Goal: Task Accomplishment & Management: Manage account settings

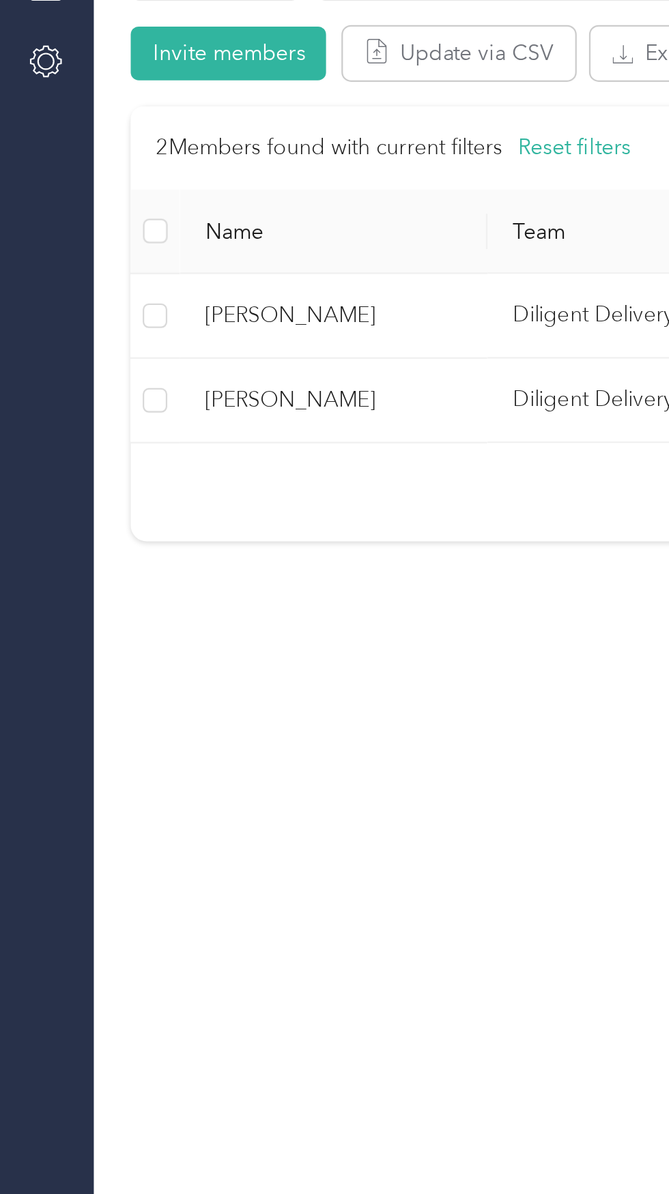
click at [165, 496] on span "Jacob Acosta" at bounding box center [148, 493] width 115 height 15
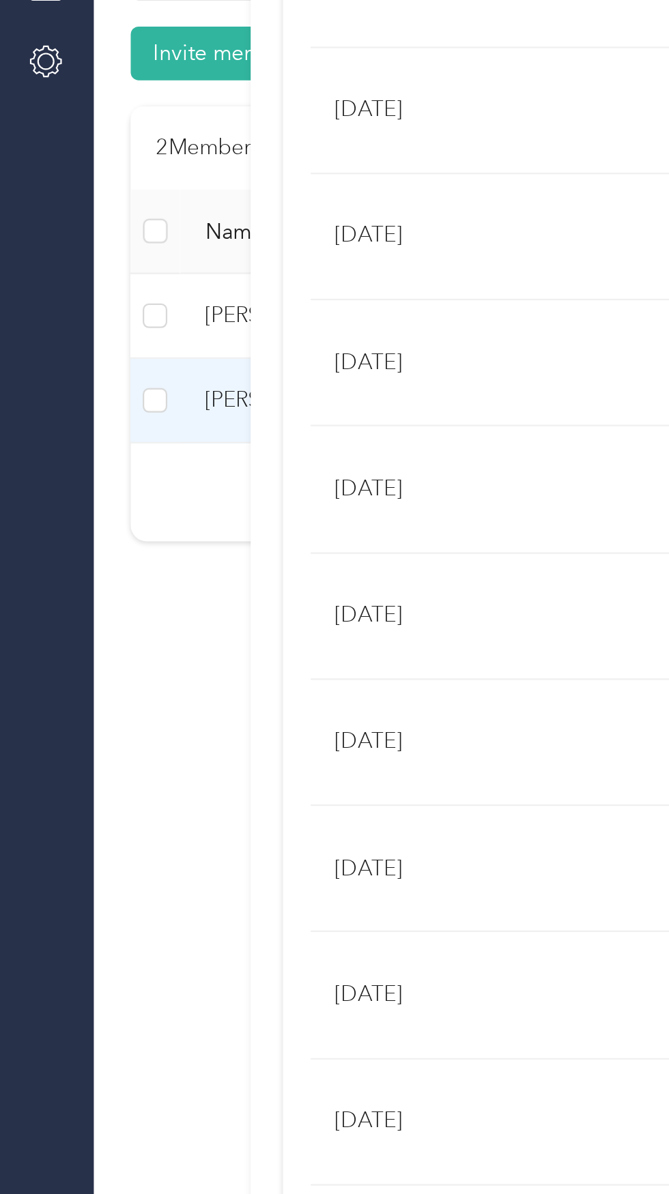
click at [72, 654] on div "Jacob Acosta Archive Trips Expenses Reports Member info Program Rates Work hour…" at bounding box center [334, 597] width 669 height 1194
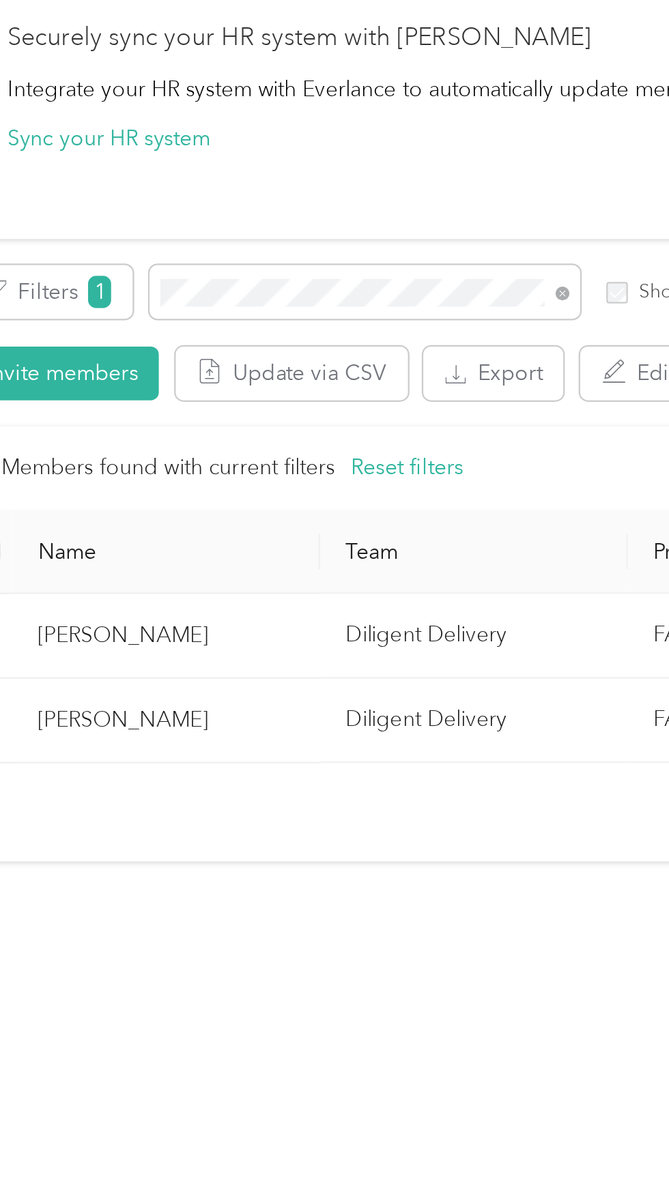
scroll to position [1, 0]
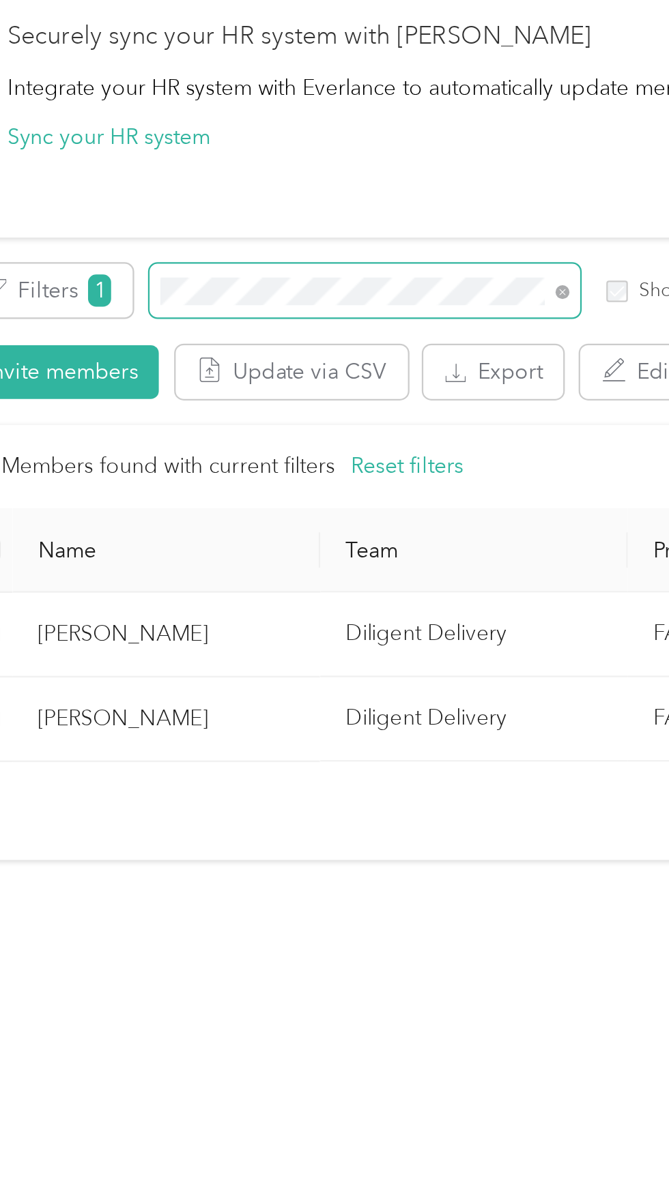
click at [321, 307] on span at bounding box center [324, 303] width 6 height 12
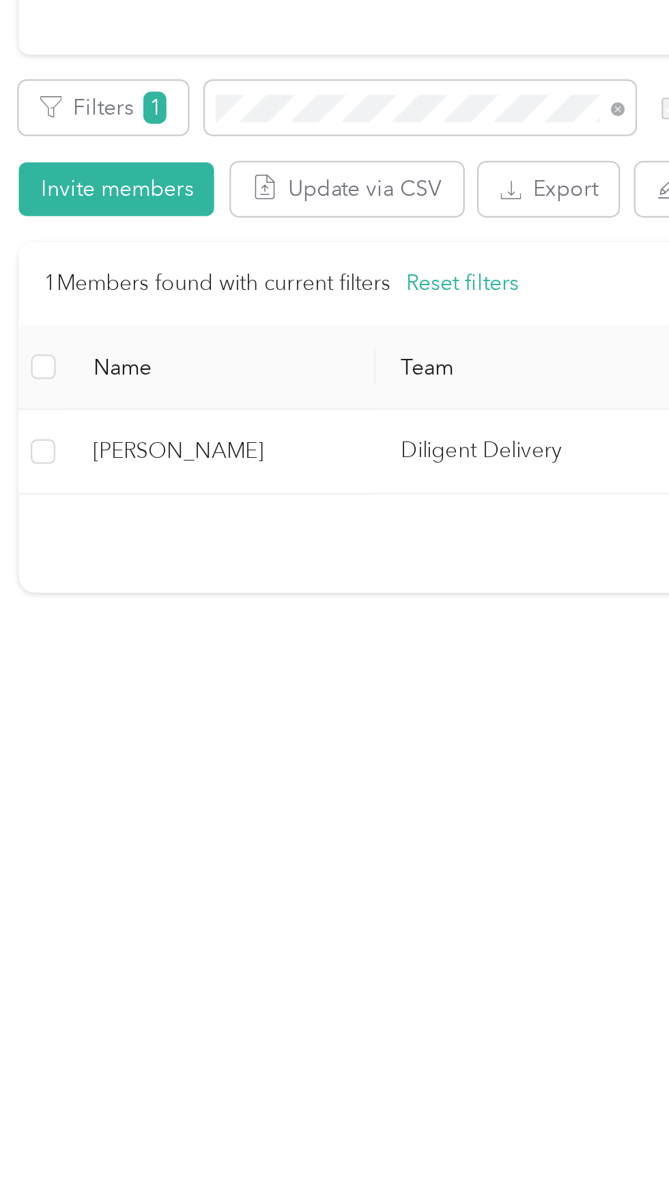
click at [180, 471] on td "[PERSON_NAME]" at bounding box center [148, 456] width 136 height 38
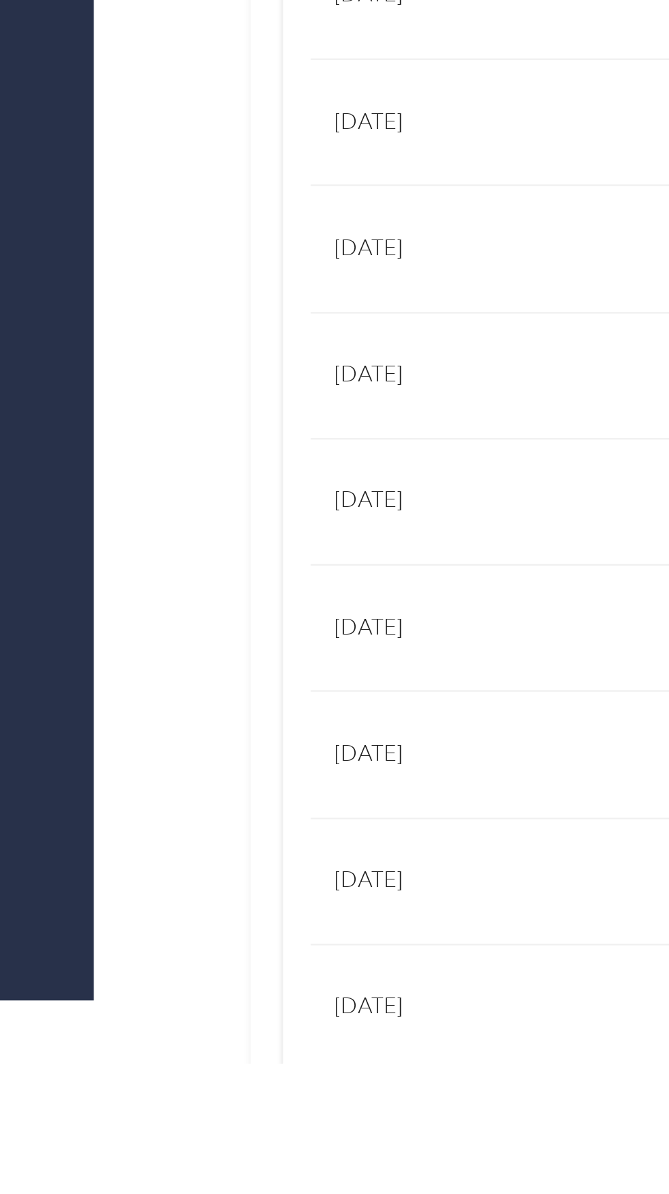
scroll to position [424, 0]
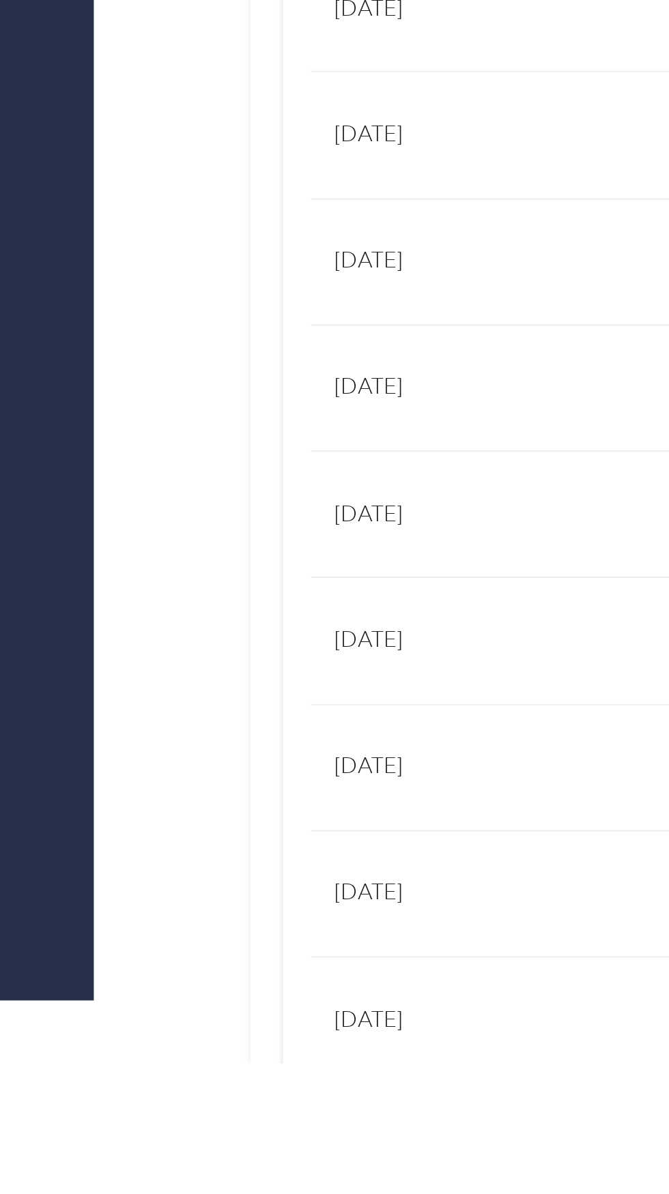
click at [261, 1027] on td "1.7" at bounding box center [285, 1006] width 90 height 56
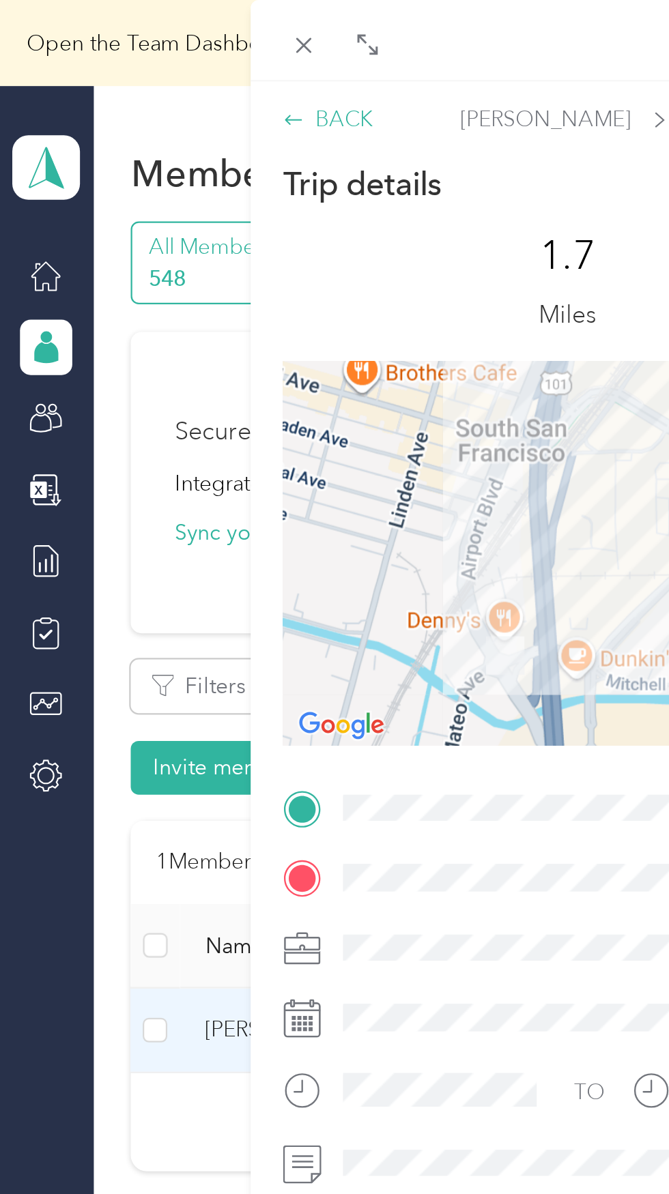
click at [158, 48] on div "BACK" at bounding box center [146, 53] width 40 height 14
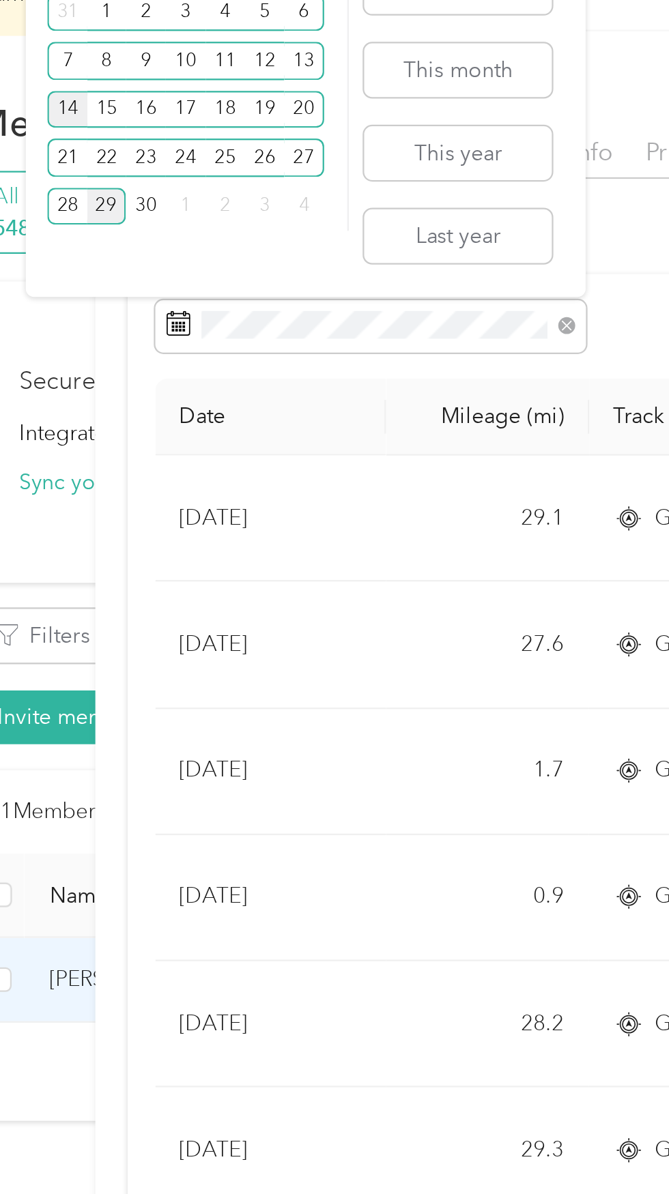
click at [101, 75] on div "14" at bounding box center [99, 71] width 18 height 17
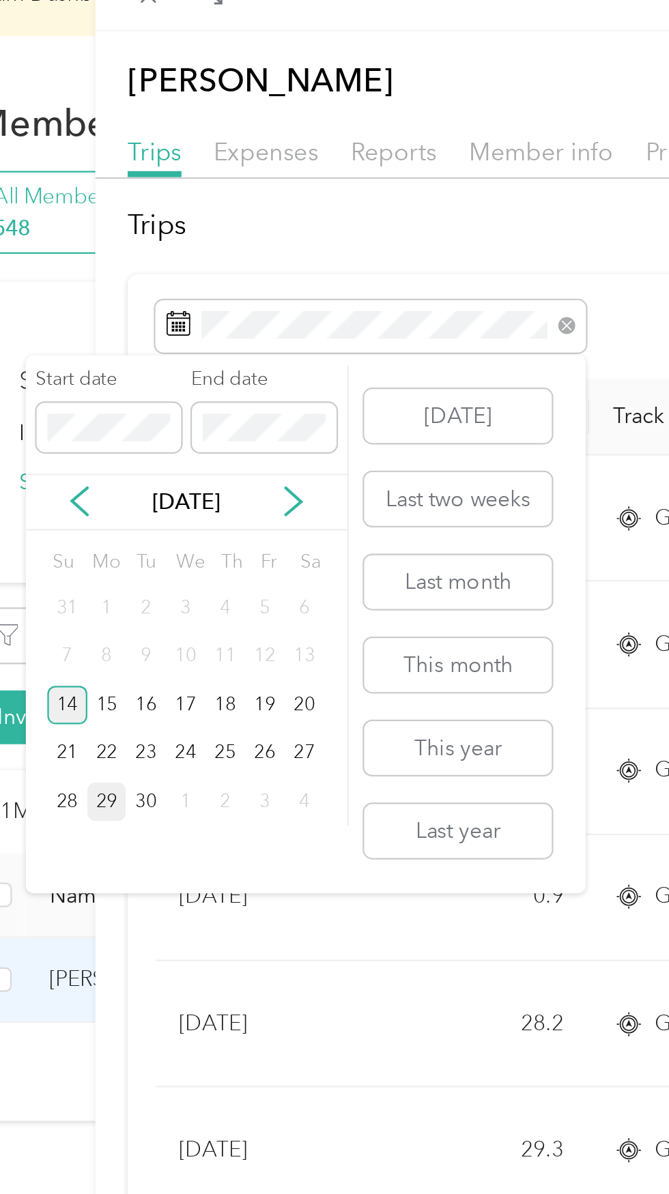
click at [102, 334] on div "14" at bounding box center [99, 335] width 18 height 17
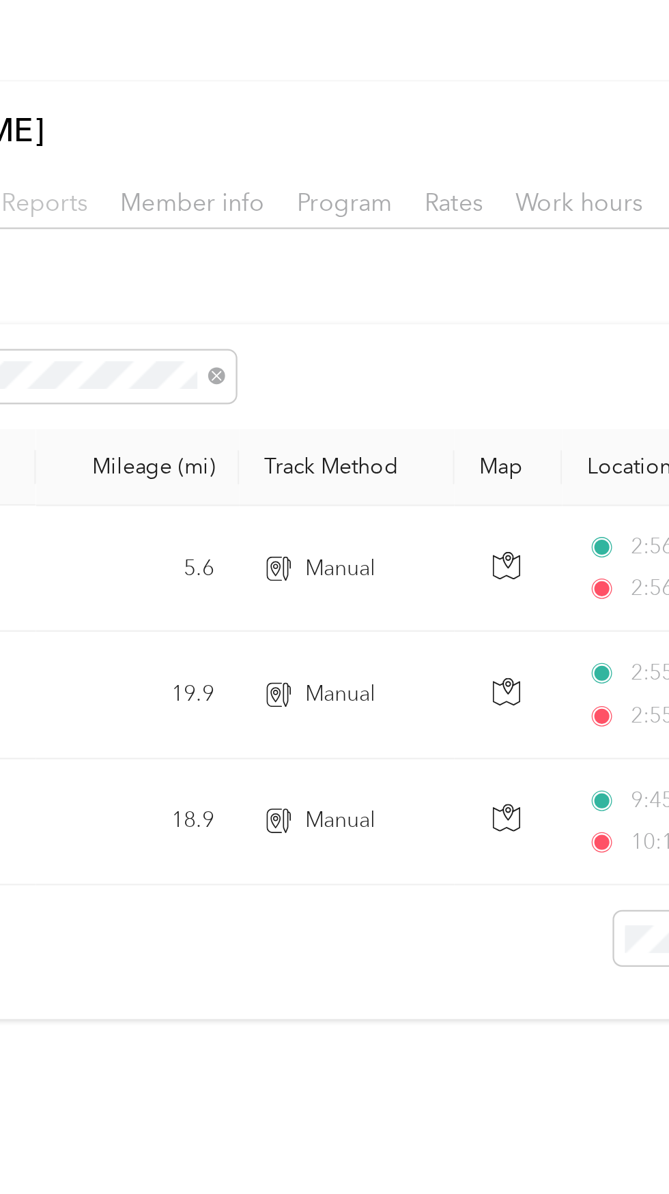
click at [256, 93] on span "Reports" at bounding box center [248, 89] width 38 height 13
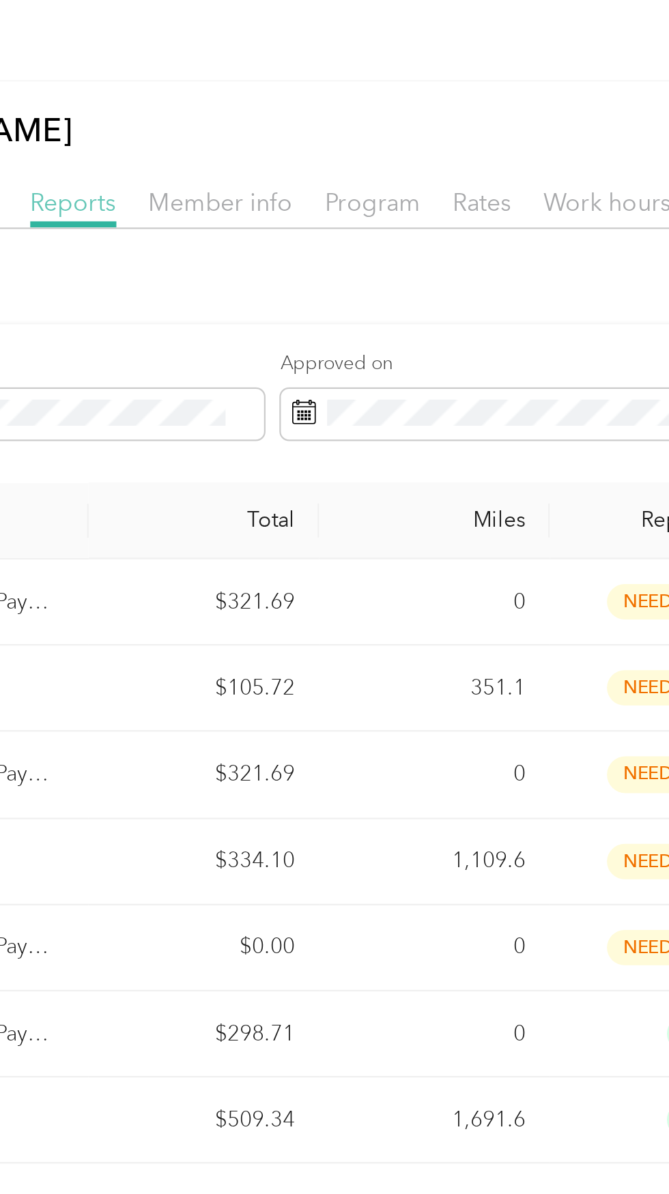
scroll to position [0, 35]
click at [435, 383] on td "1,109.6" at bounding box center [411, 383] width 102 height 38
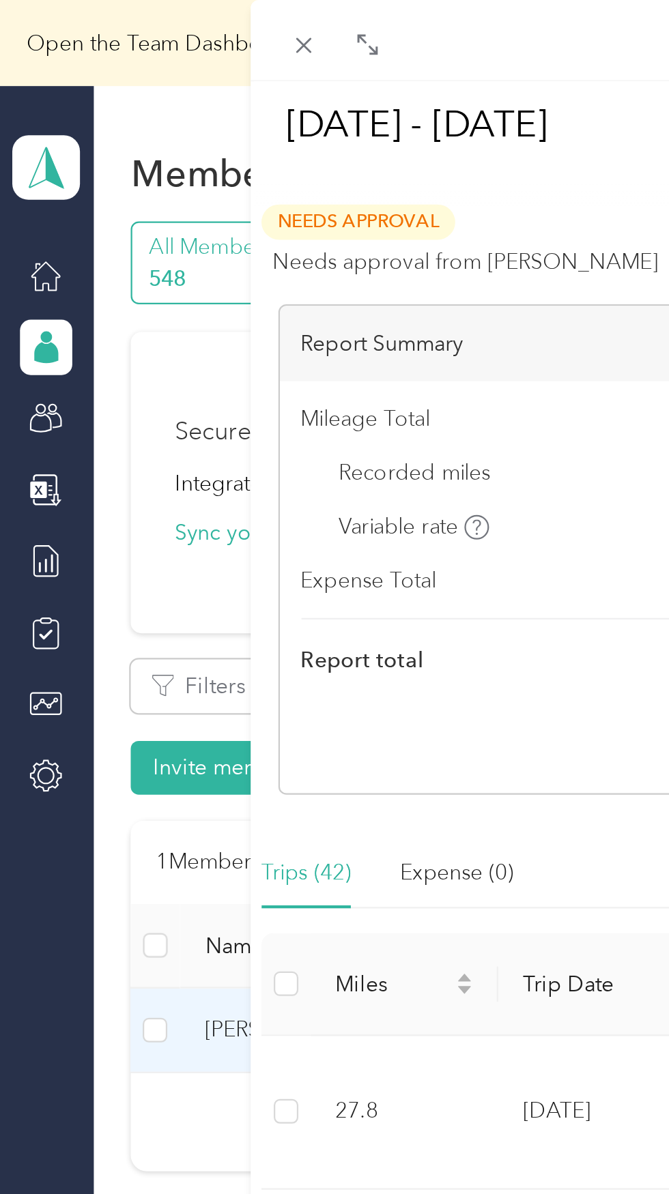
scroll to position [0, 0]
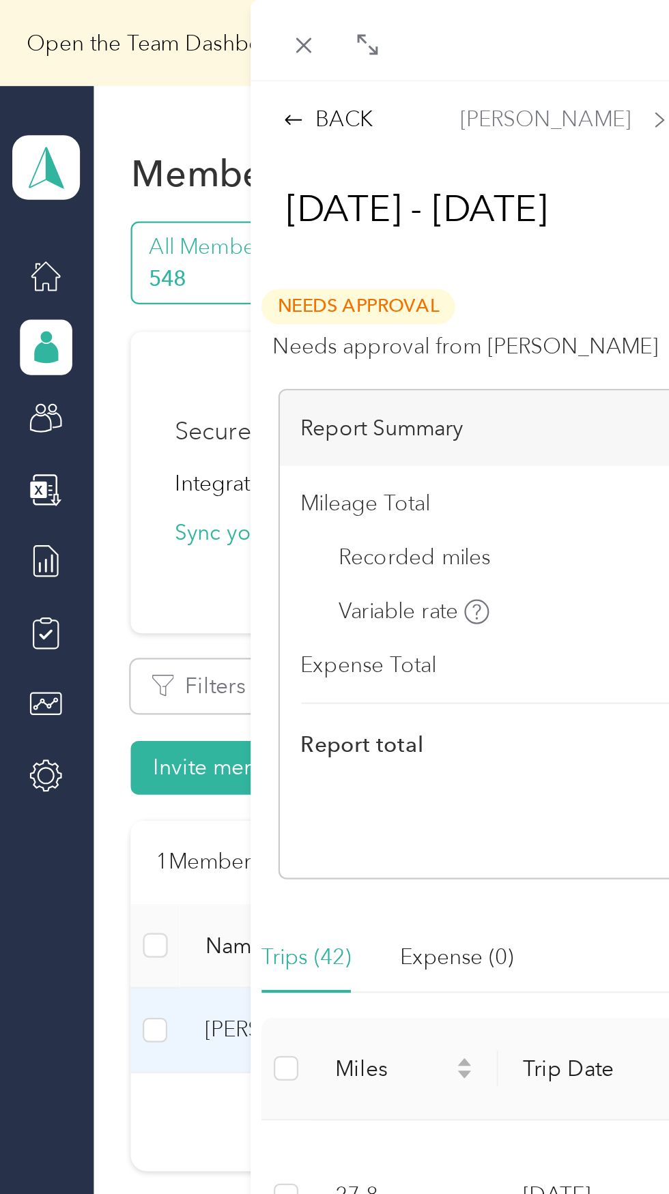
click at [63, 272] on div "BACK Avdhesh Kumar Reports Sep 14 - 27, 2025 Sep 14 - 27, 2025 Needs Approval N…" at bounding box center [334, 597] width 669 height 1194
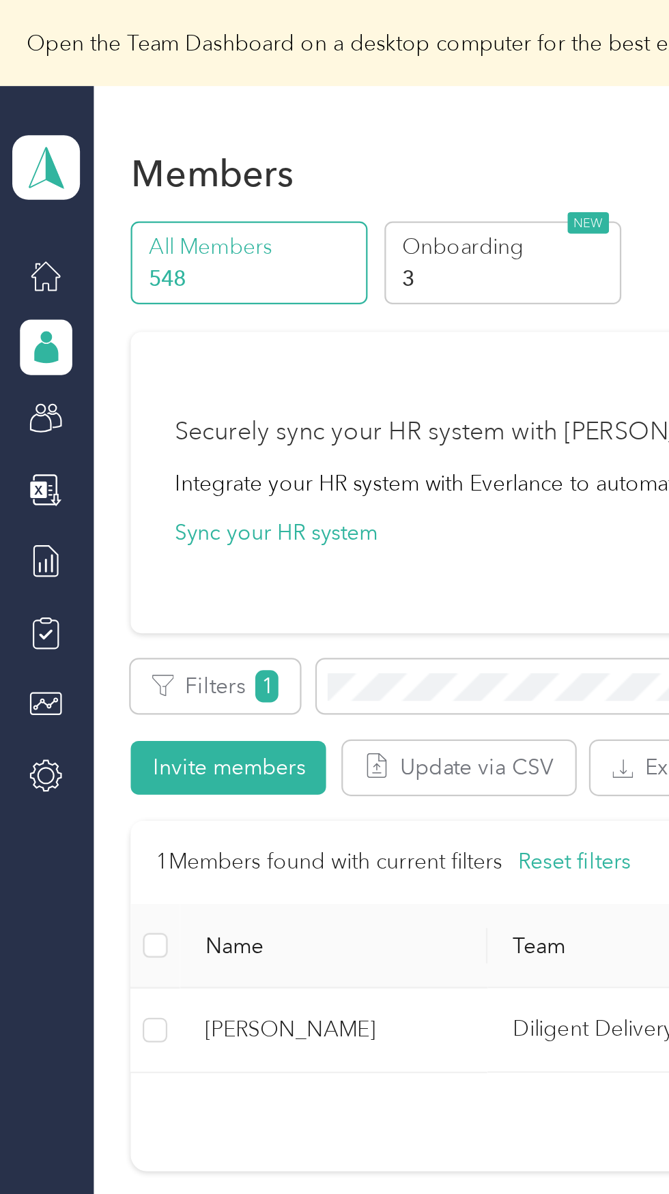
click at [170, 463] on span "[PERSON_NAME]" at bounding box center [148, 457] width 115 height 15
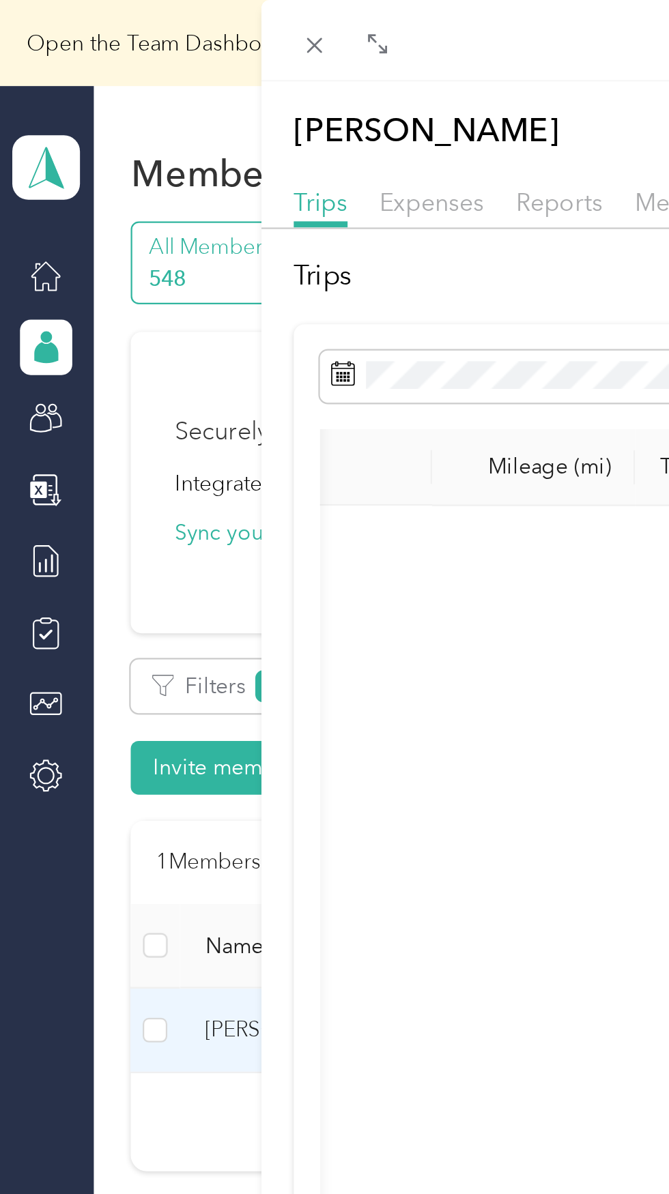
scroll to position [0, 53]
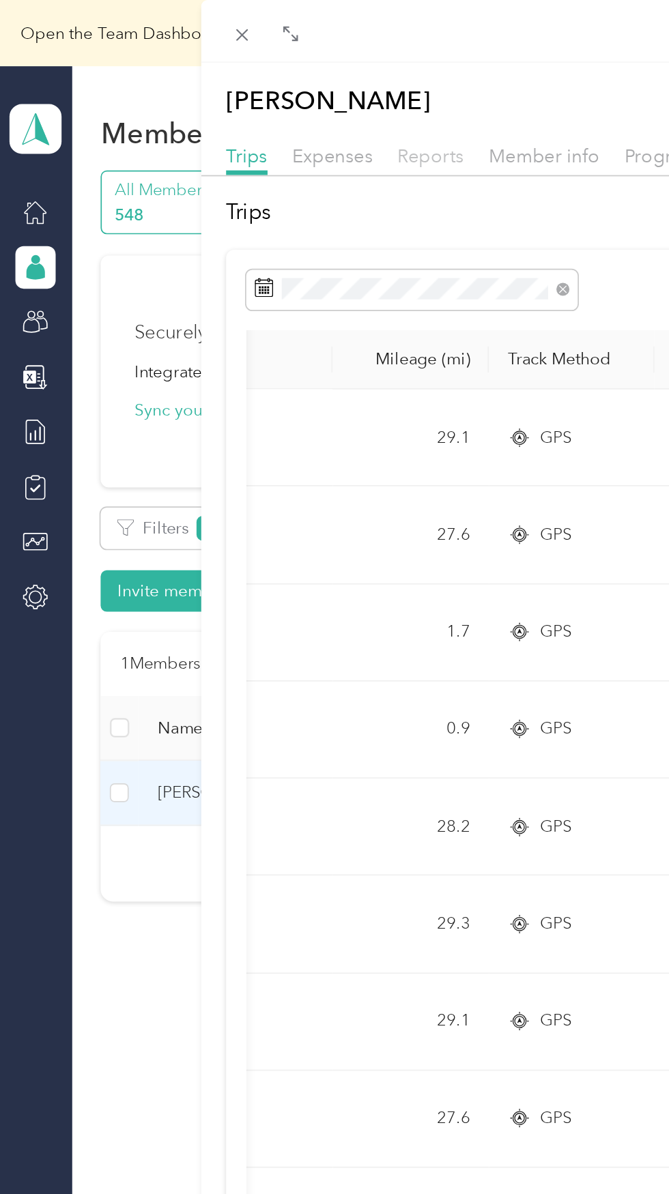
click at [259, 89] on span "Reports" at bounding box center [248, 89] width 38 height 13
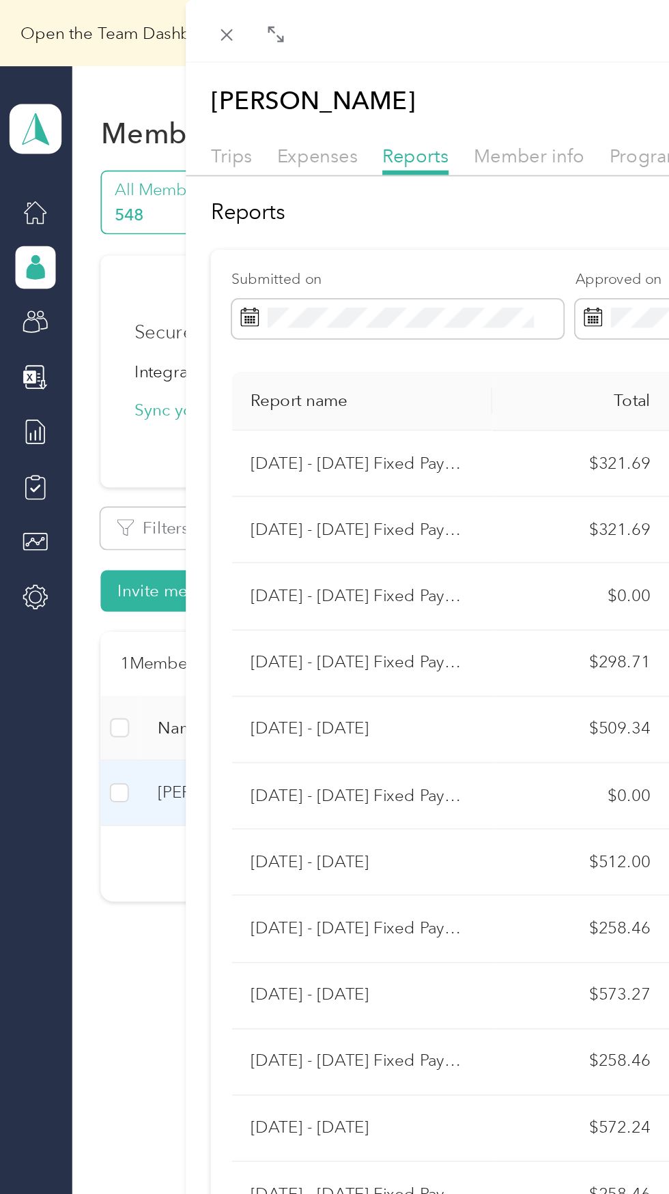
click at [68, 549] on div "Avdhesh Kumar Archive Trips Expenses Reports Member info Program Rates Work hou…" at bounding box center [334, 597] width 669 height 1194
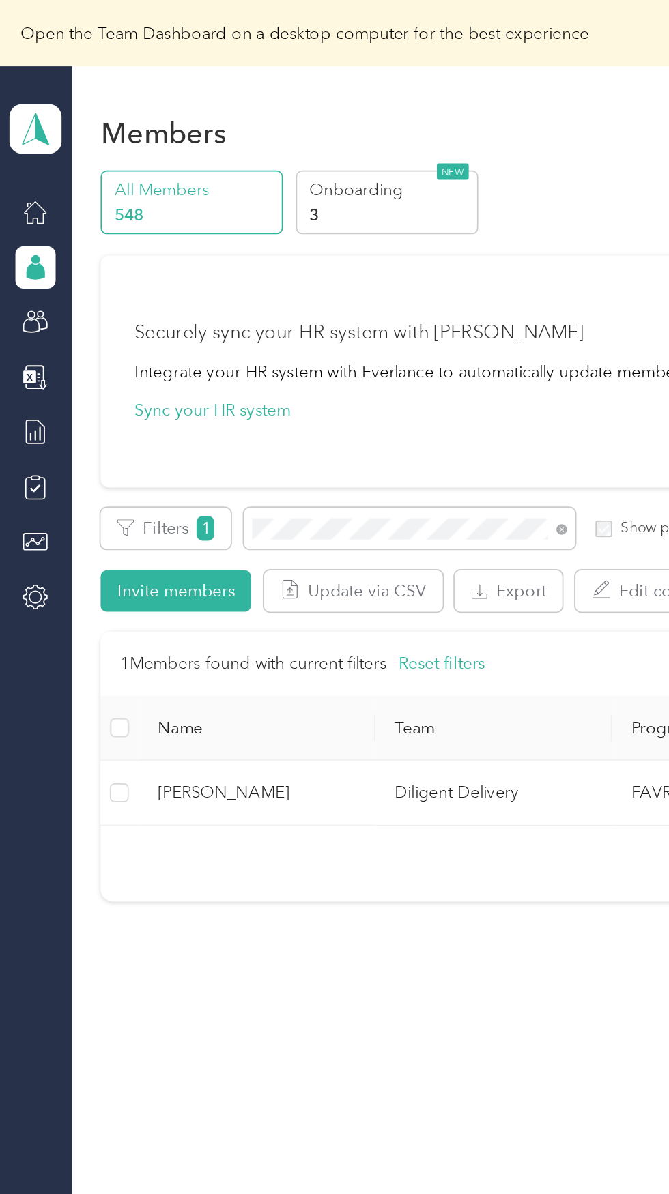
click at [205, 463] on span "[PERSON_NAME]" at bounding box center [148, 457] width 115 height 15
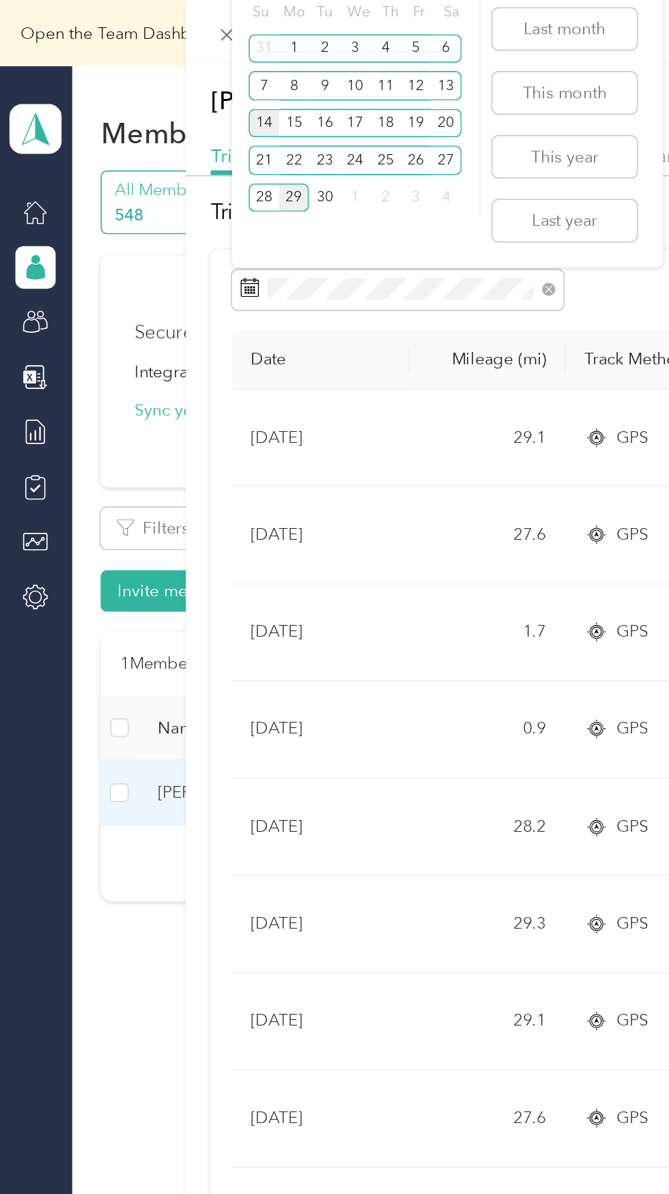
click at [152, 72] on div "14" at bounding box center [152, 71] width 18 height 17
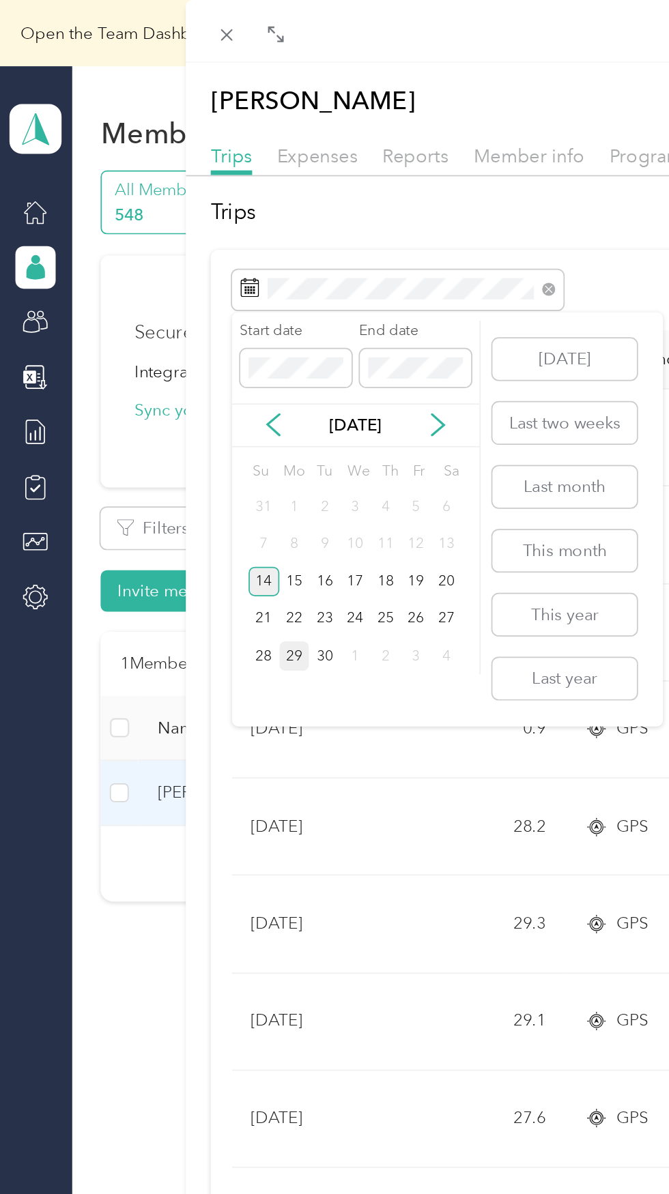
click at [155, 336] on div "14" at bounding box center [152, 335] width 18 height 17
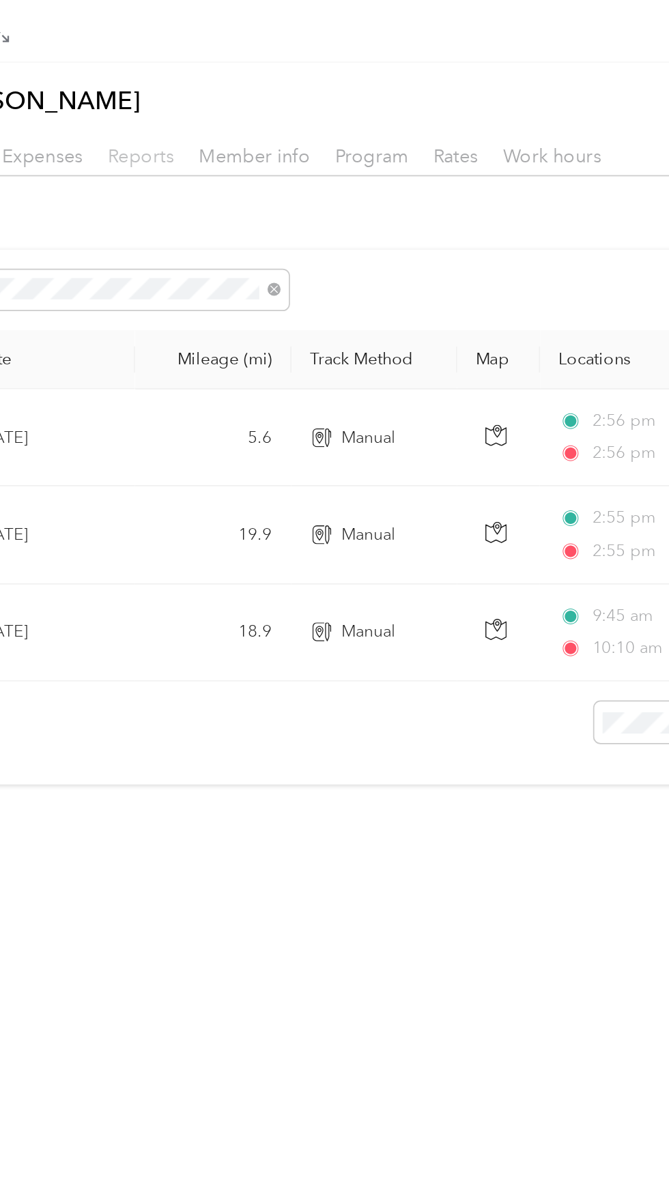
click at [252, 92] on span "Reports" at bounding box center [239, 89] width 38 height 13
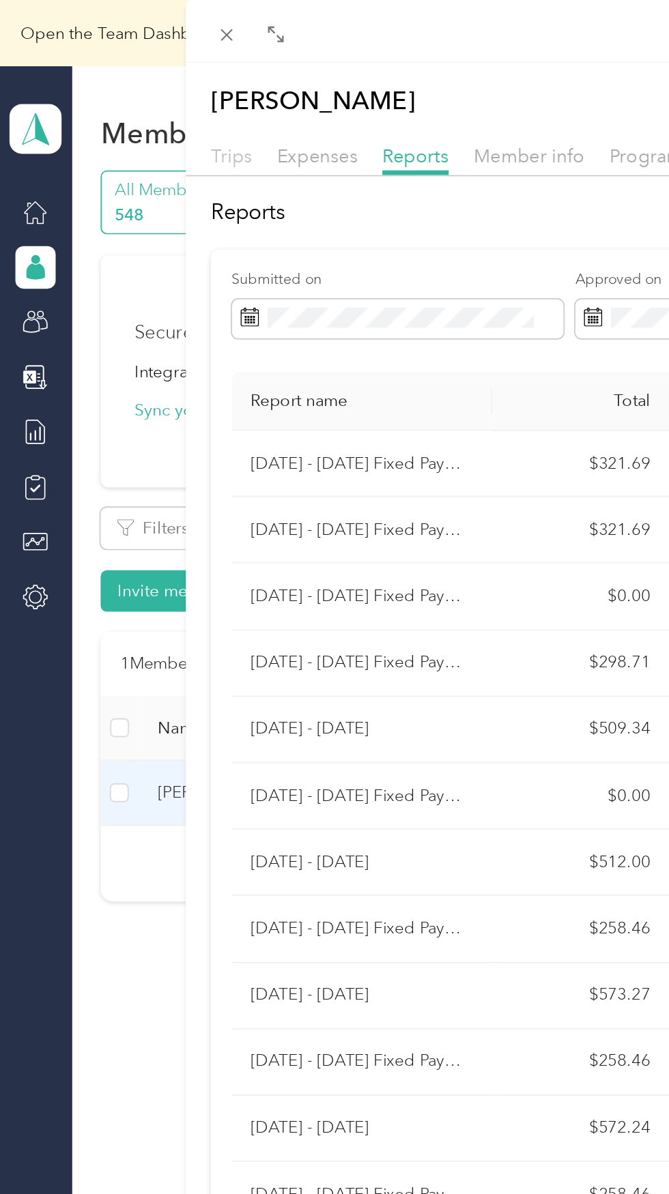
click at [134, 93] on span "Trips" at bounding box center [133, 89] width 24 height 13
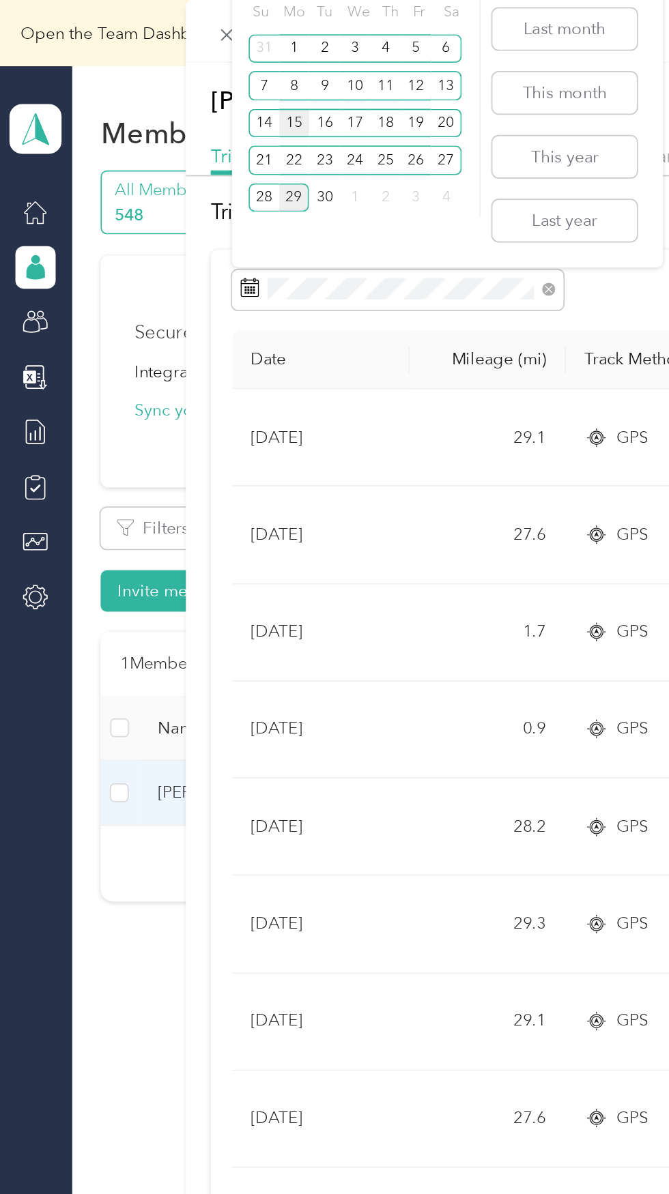
click at [169, 72] on div "15" at bounding box center [170, 71] width 18 height 17
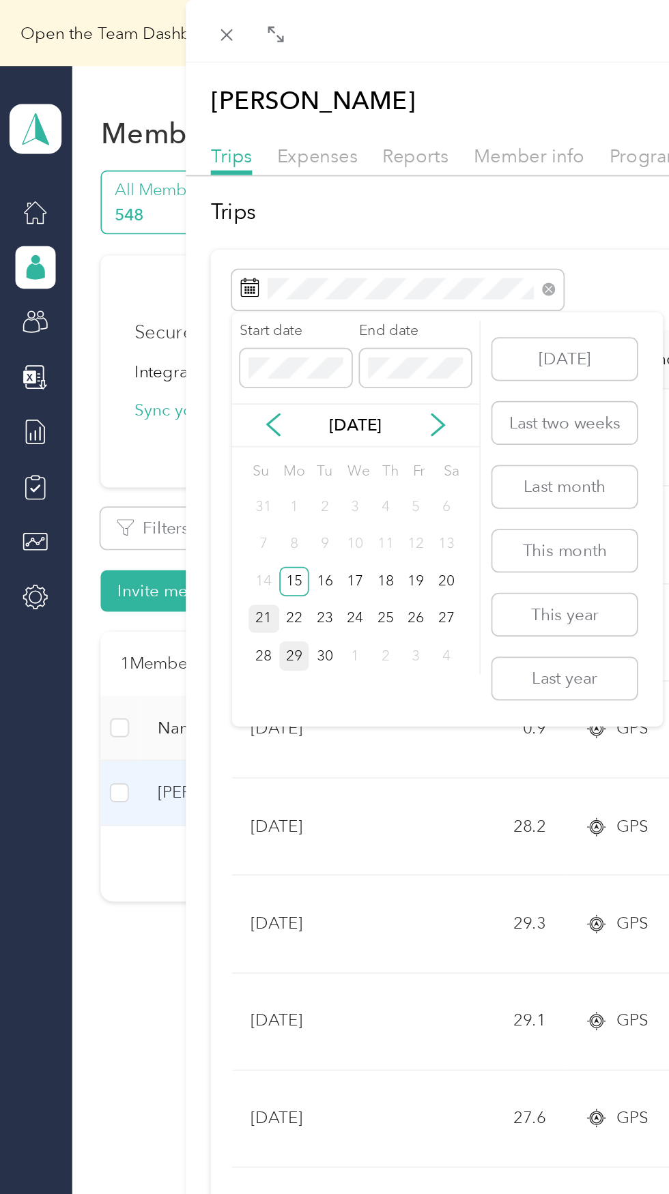
click at [151, 355] on div "21" at bounding box center [152, 357] width 18 height 17
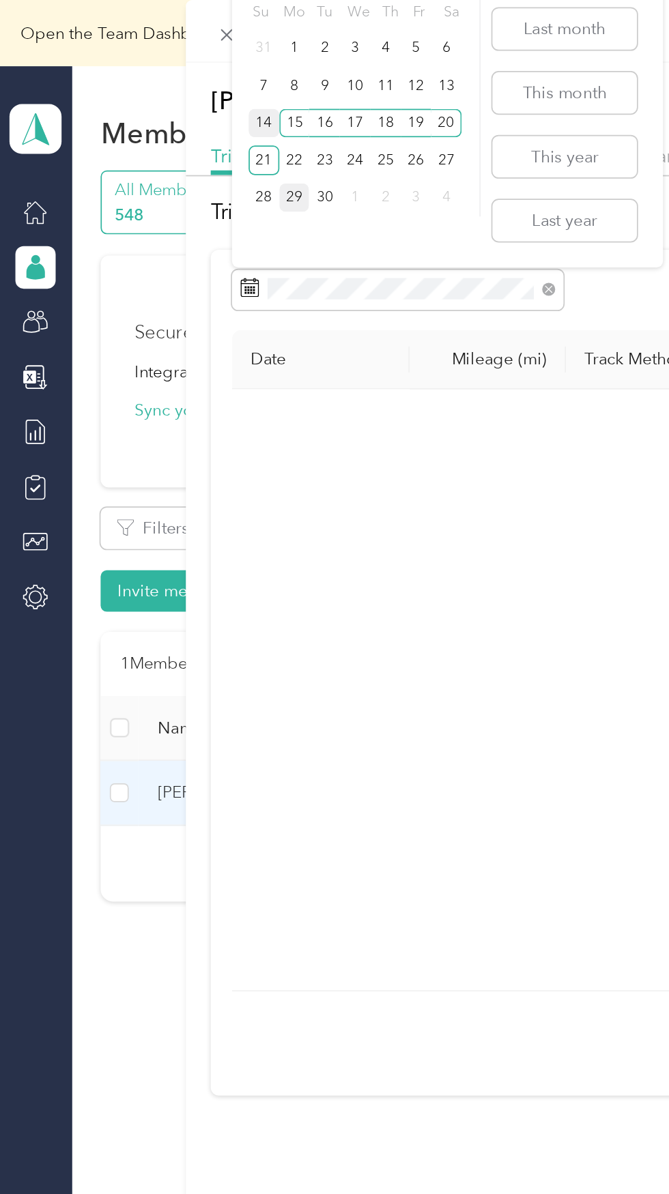
click at [152, 74] on div "14" at bounding box center [152, 71] width 18 height 17
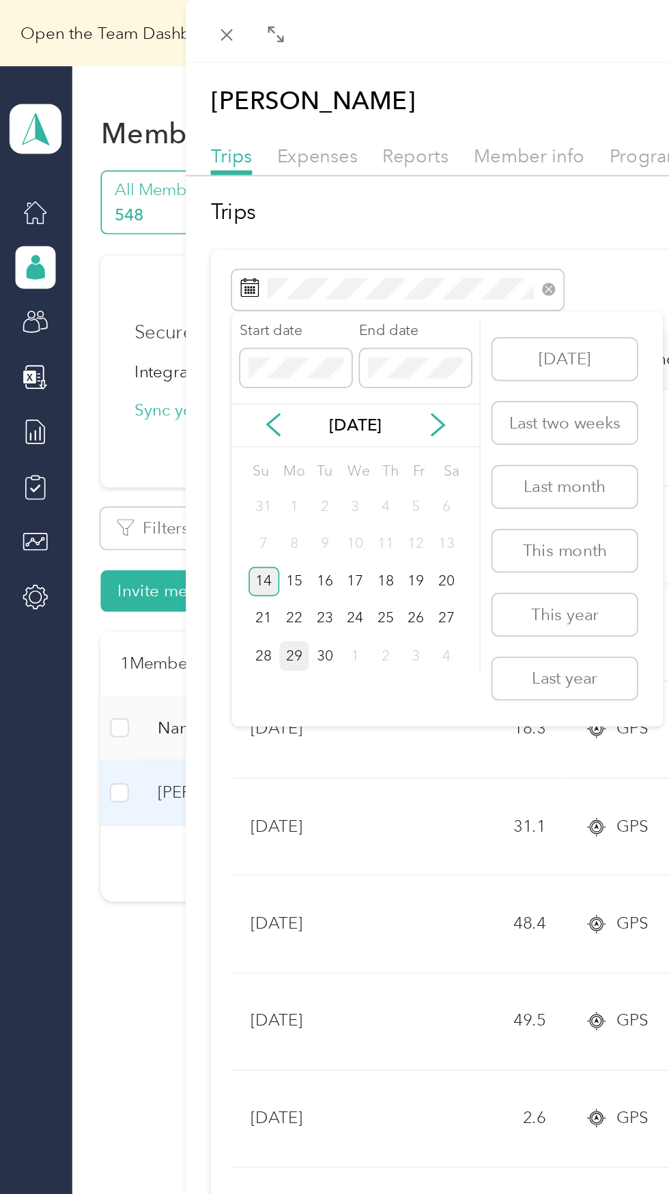
click at [153, 336] on div "14" at bounding box center [152, 335] width 18 height 17
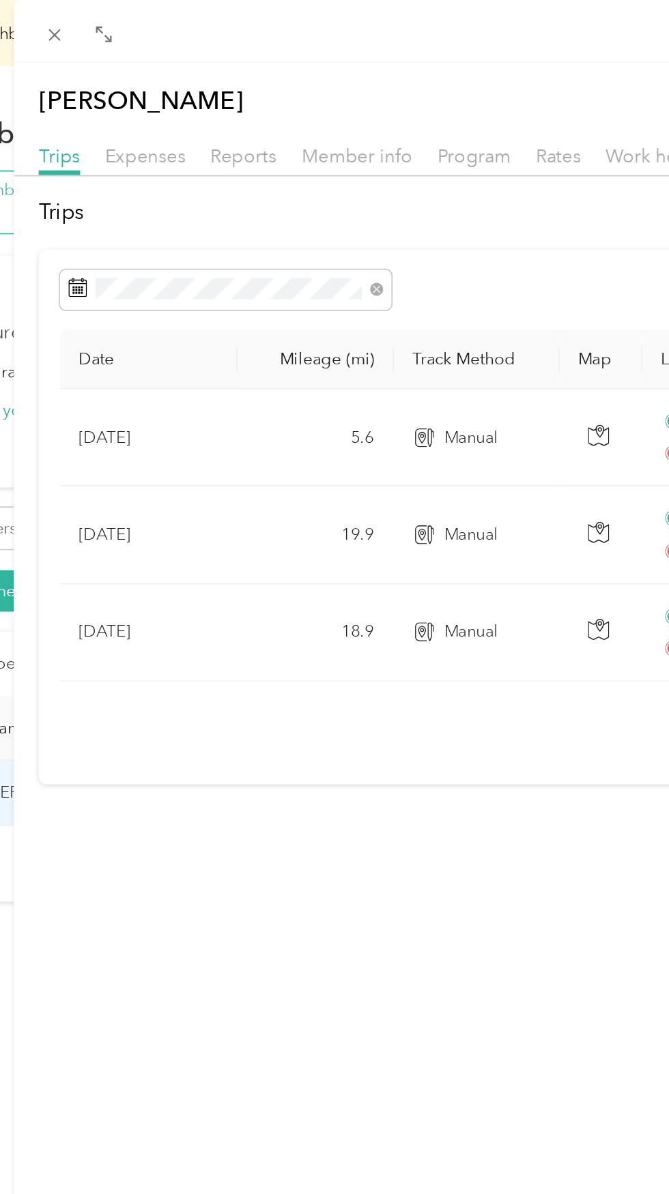
click at [351, 254] on div "Manual" at bounding box center [374, 252] width 74 height 15
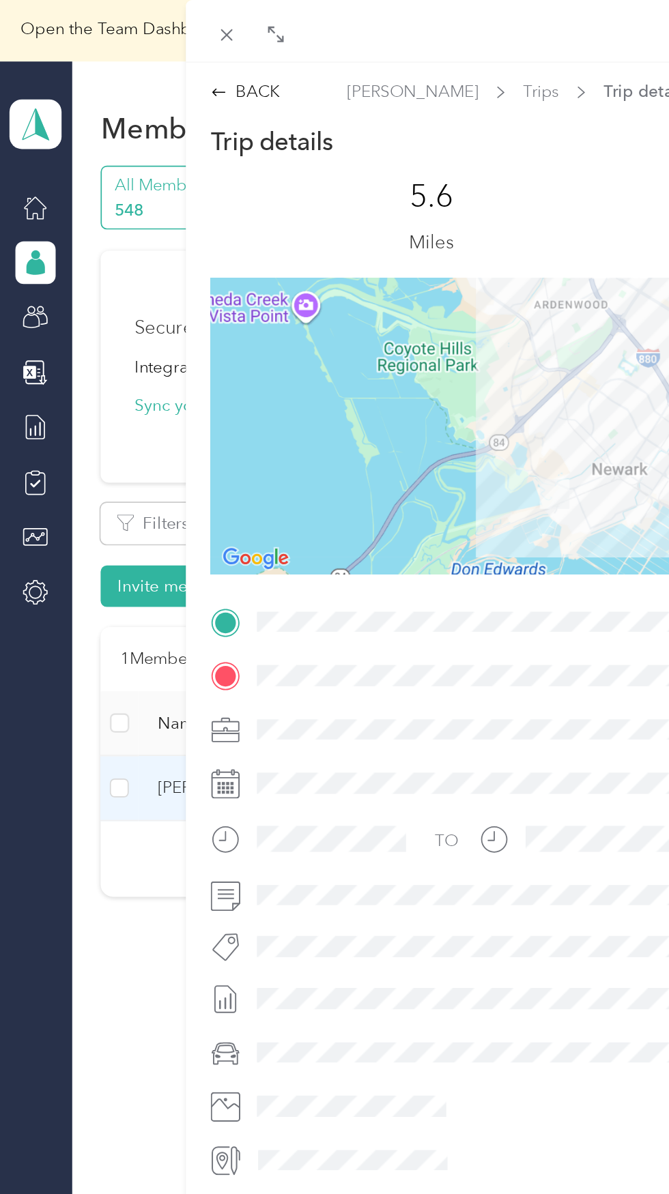
scroll to position [2, 0]
click at [149, 54] on div "BACK" at bounding box center [141, 53] width 40 height 14
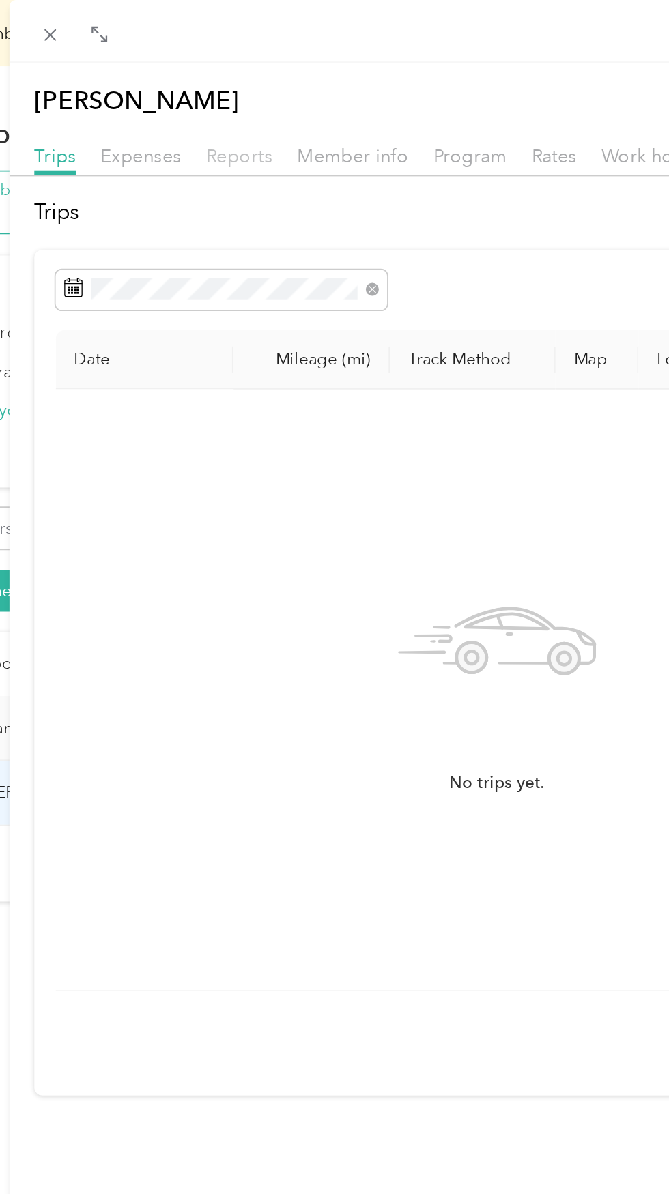
click at [246, 89] on span "Reports" at bounding box center [239, 89] width 38 height 13
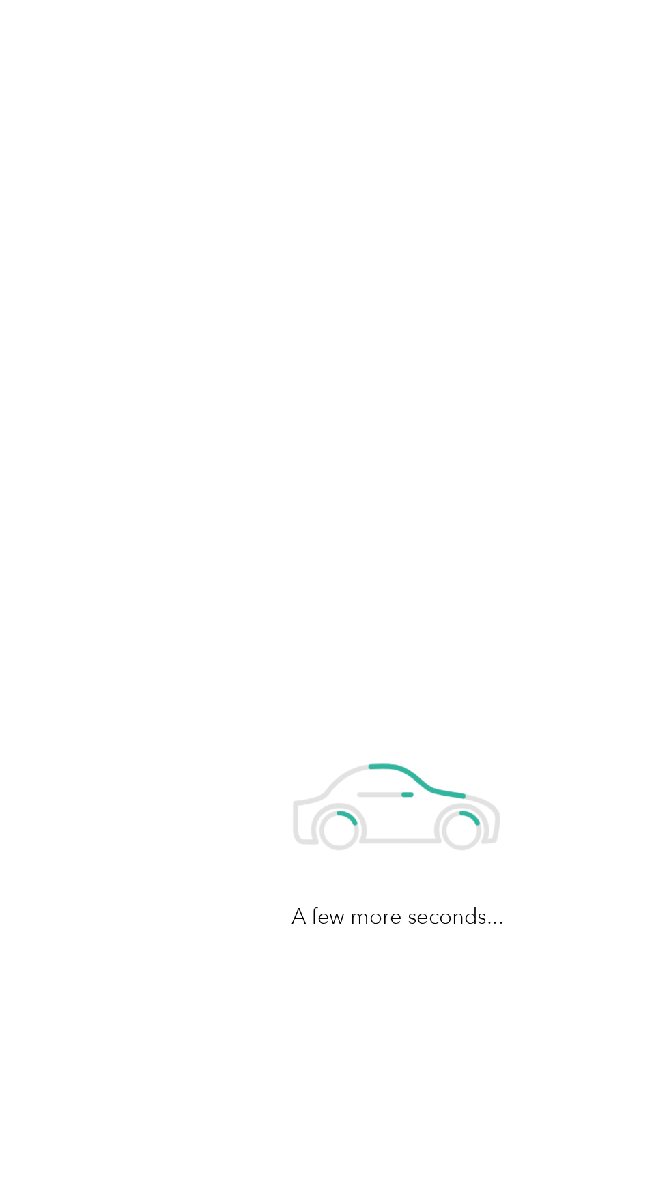
click at [319, 328] on div "A few more seconds..." at bounding box center [331, 477] width 662 height 955
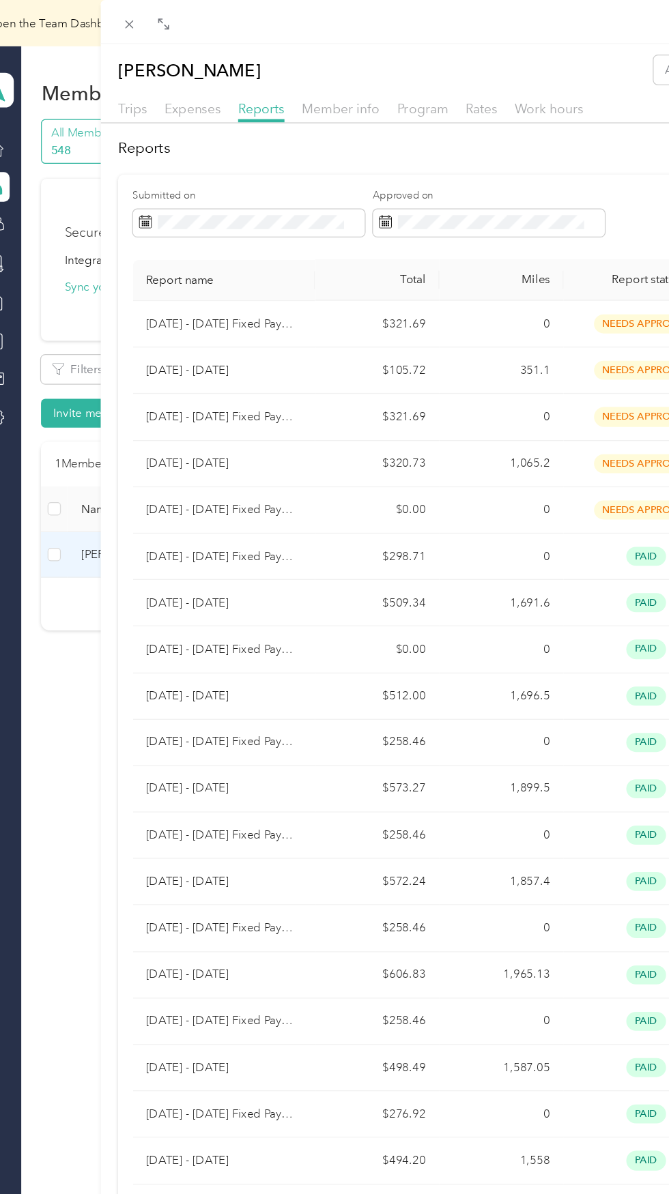
click at [77, 671] on div "[PERSON_NAME] Archive Trips Expenses Reports Member info Program Rates Work hou…" at bounding box center [334, 597] width 669 height 1194
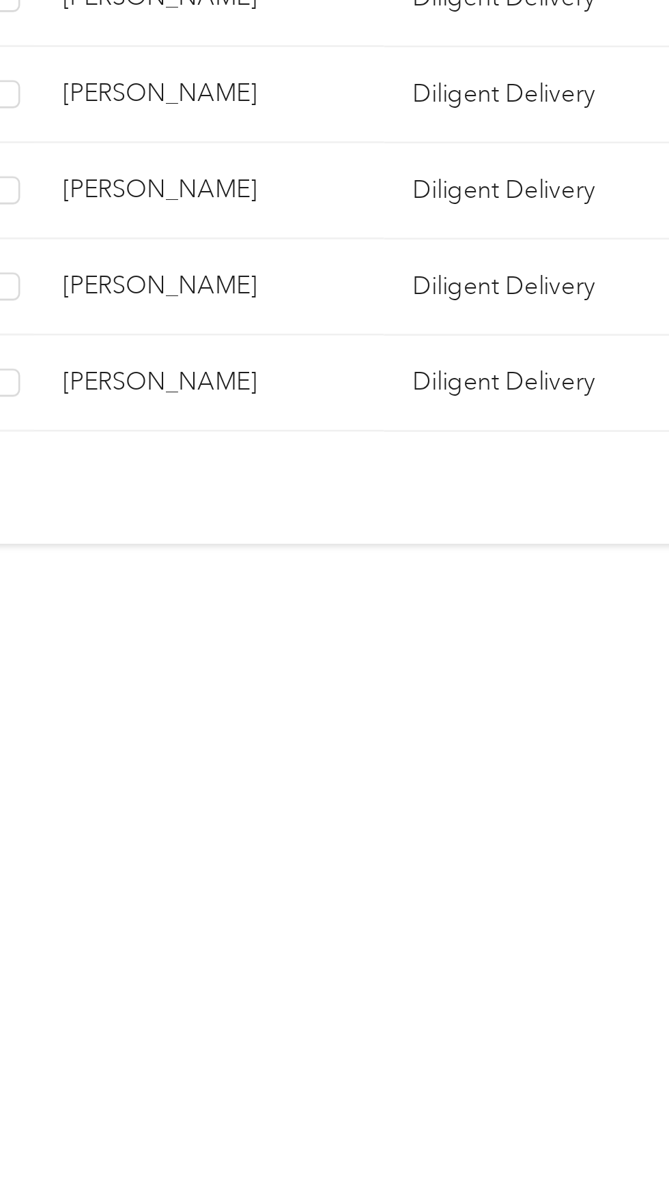
click at [202, 642] on span "[PERSON_NAME]" at bounding box center [148, 644] width 115 height 15
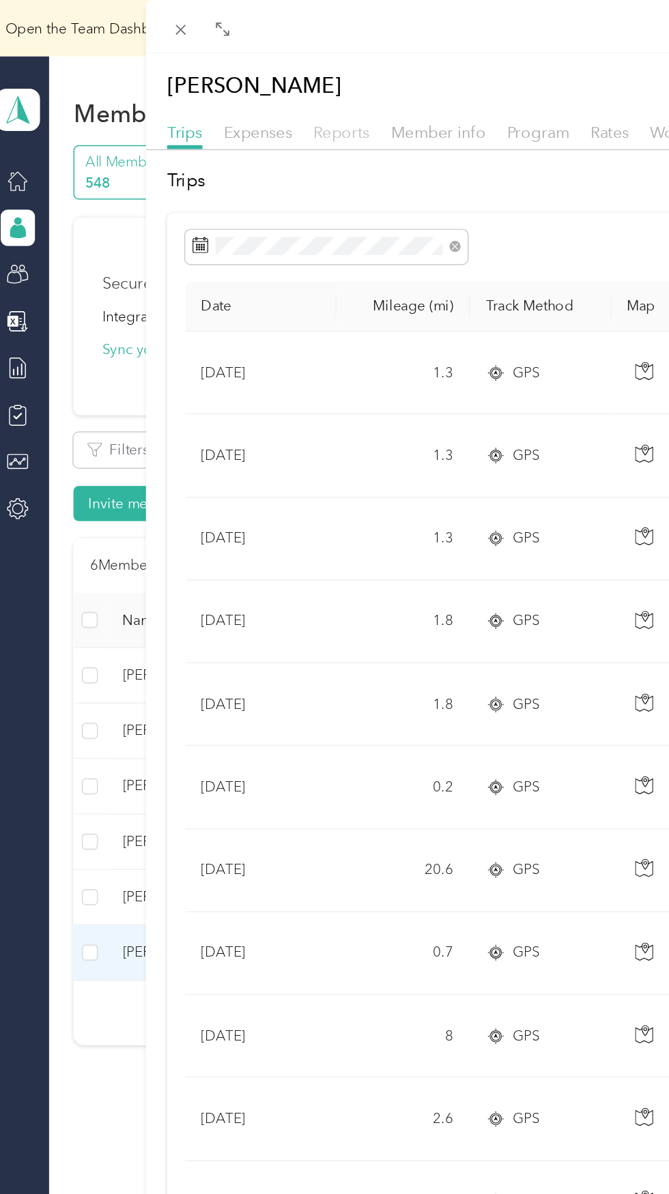
click at [248, 90] on span "Reports" at bounding box center [239, 89] width 38 height 13
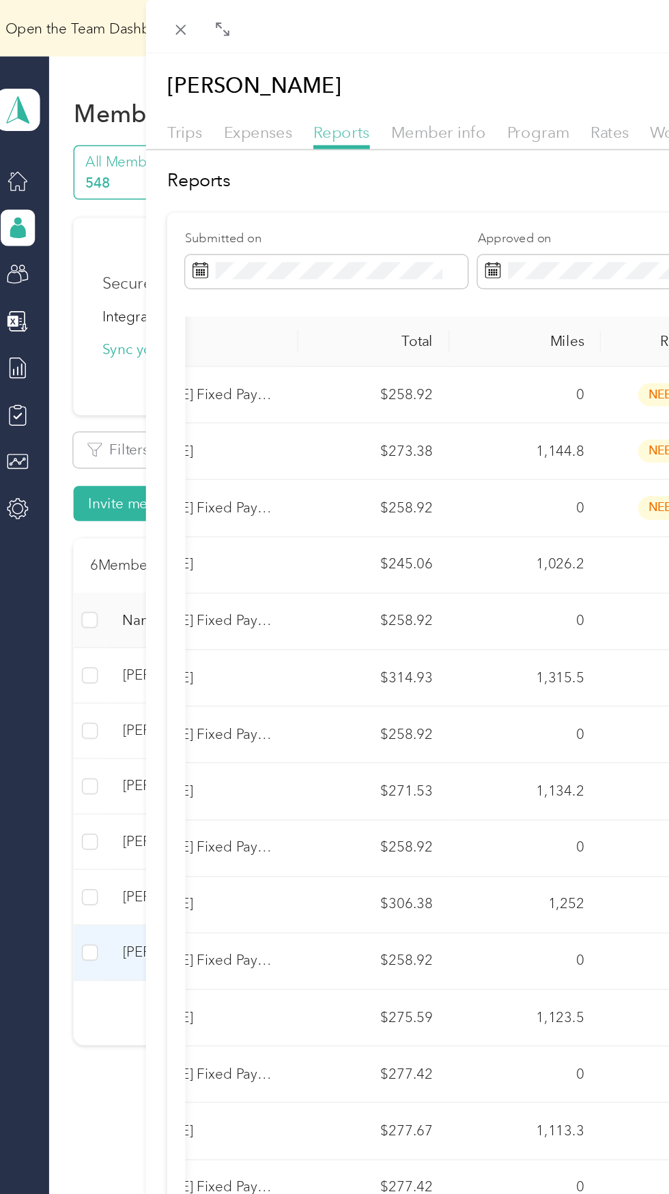
scroll to position [0, 85]
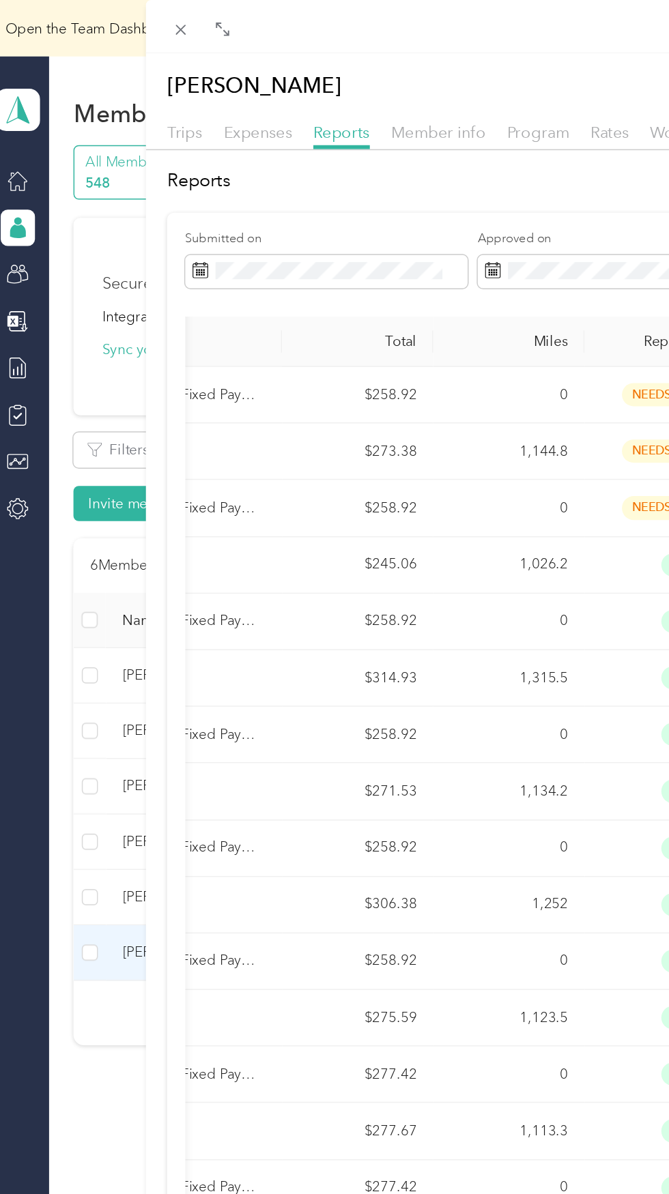
click at [389, 298] on td "1,144.8" at bounding box center [353, 306] width 102 height 38
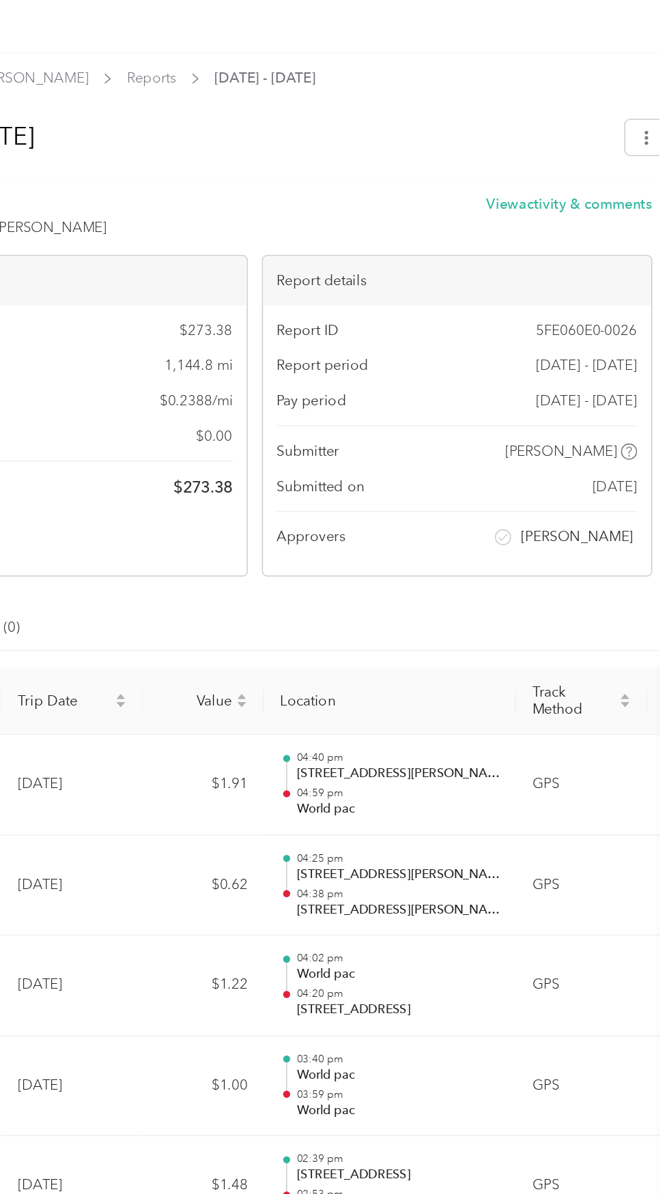
scroll to position [0, 0]
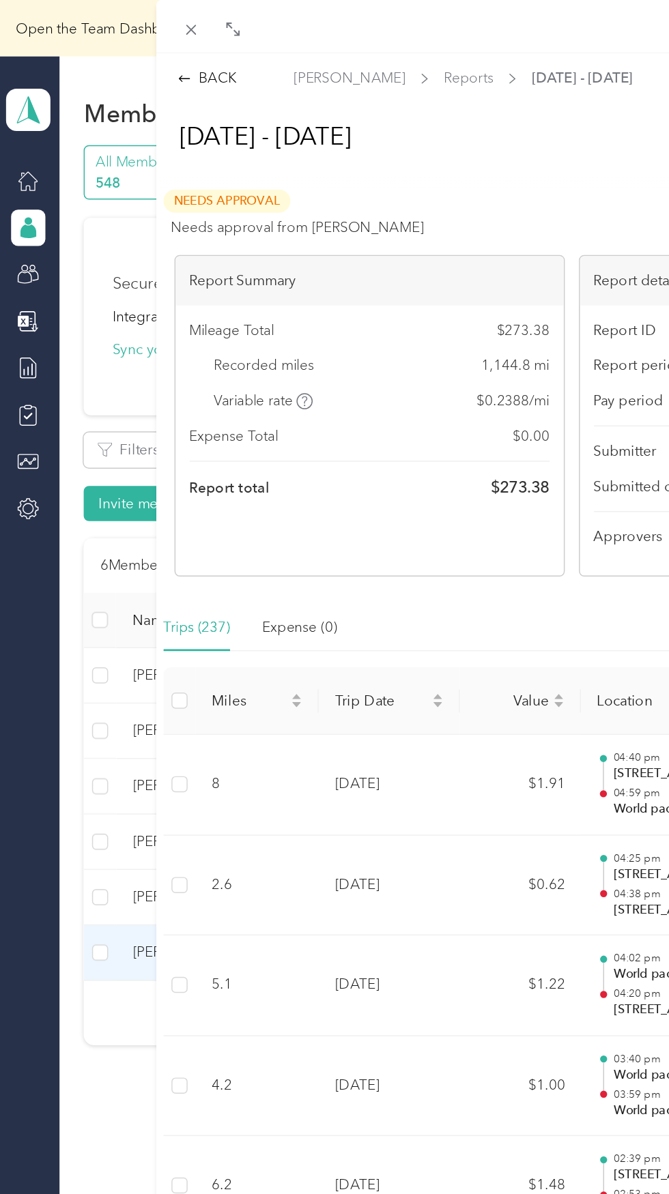
click at [81, 708] on div "BACK Michael Perez Reports Sep 14 - 27, 2025 Sep 14 - 27, 2025 Needs Approval N…" at bounding box center [334, 597] width 669 height 1194
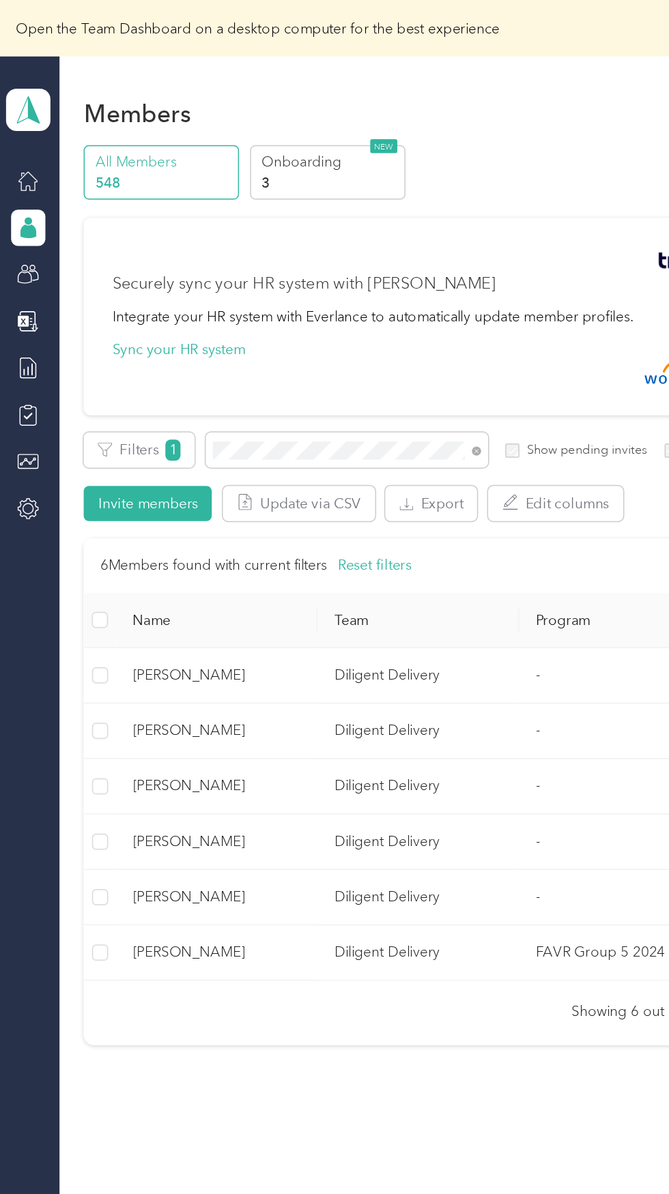
click at [276, 652] on td "Diligent Delivery" at bounding box center [284, 645] width 136 height 38
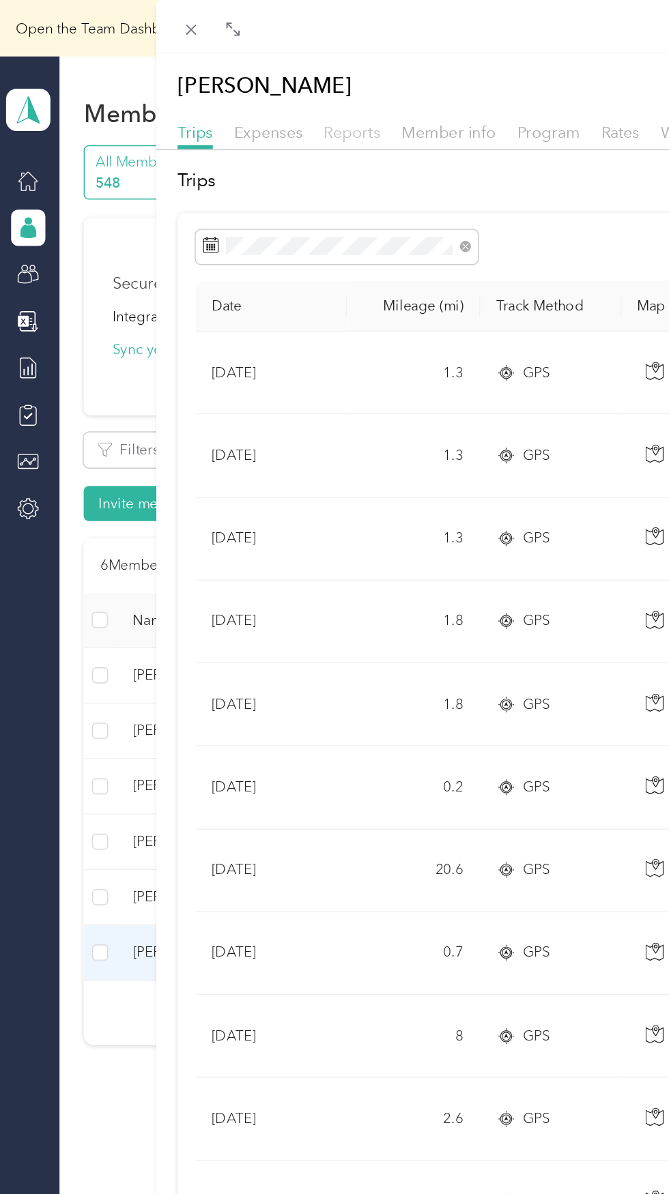
click at [244, 92] on span "Reports" at bounding box center [239, 89] width 38 height 13
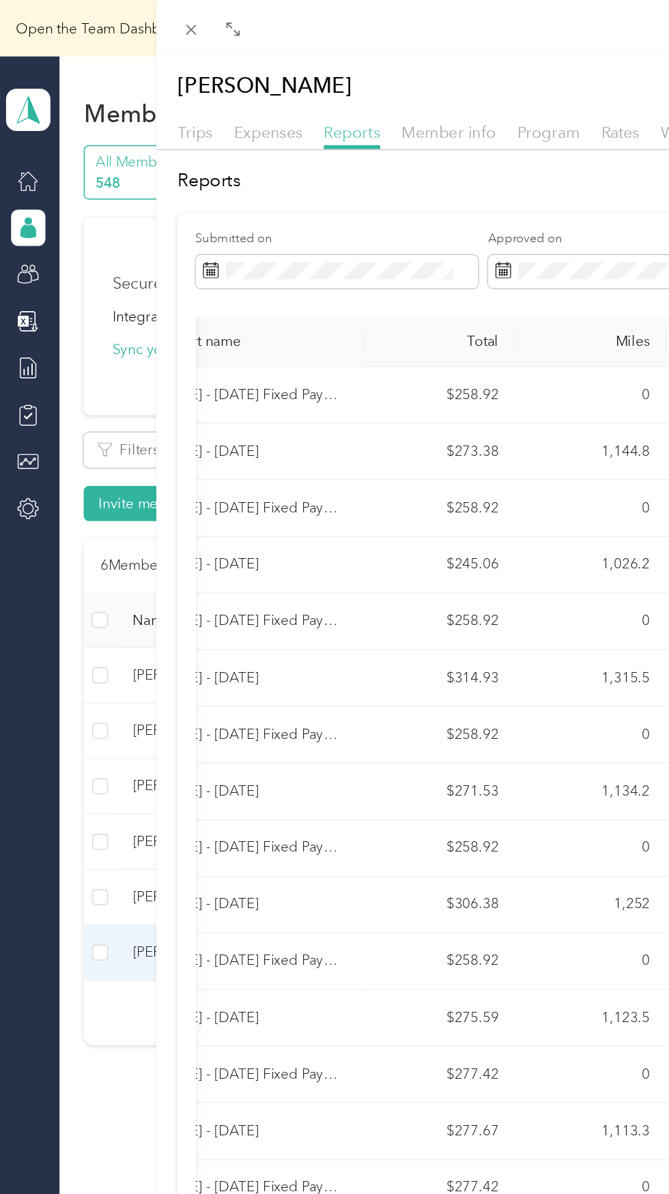
scroll to position [0, 85]
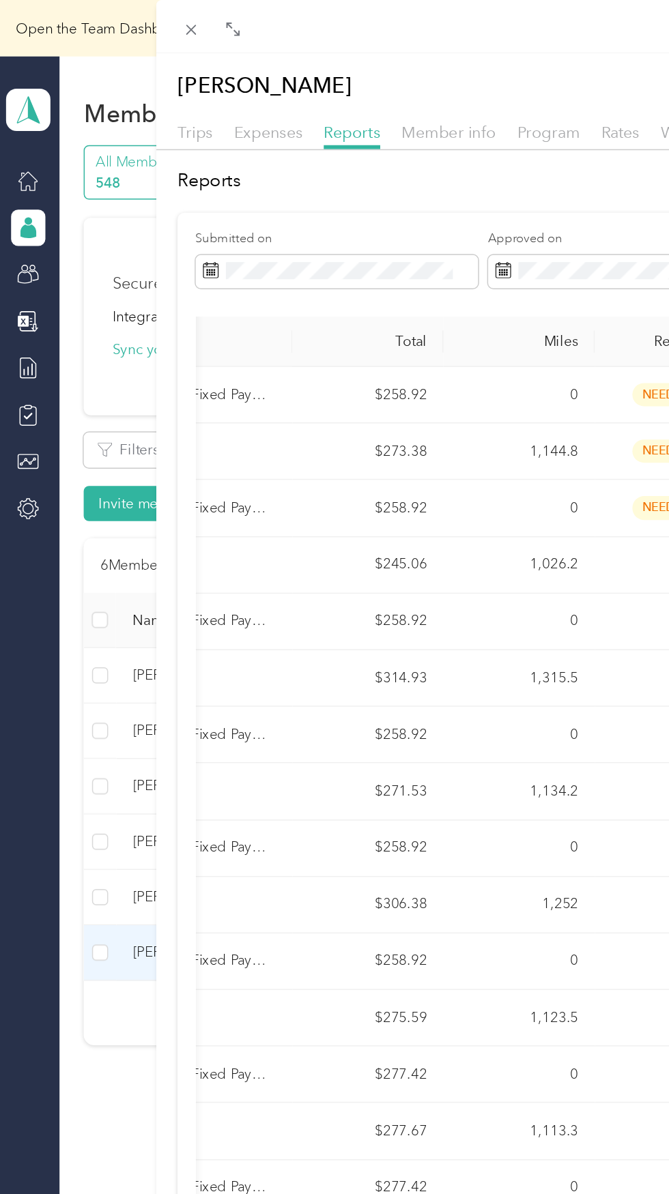
click at [342, 307] on td "1,144.8" at bounding box center [353, 306] width 102 height 38
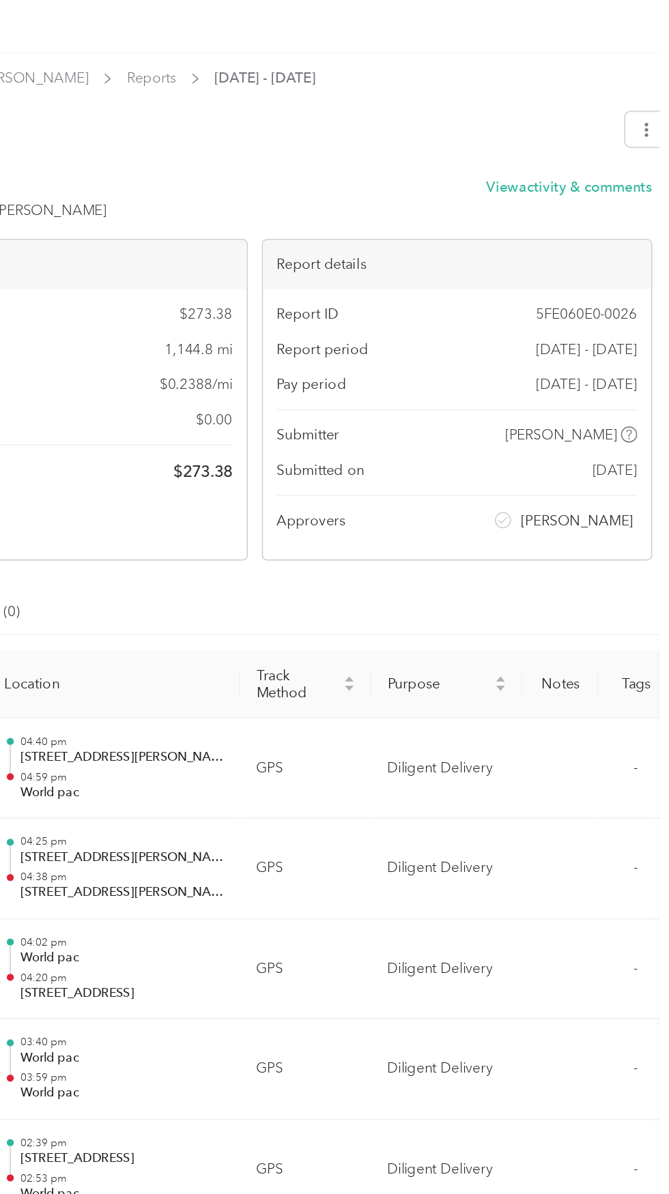
scroll to position [0, 0]
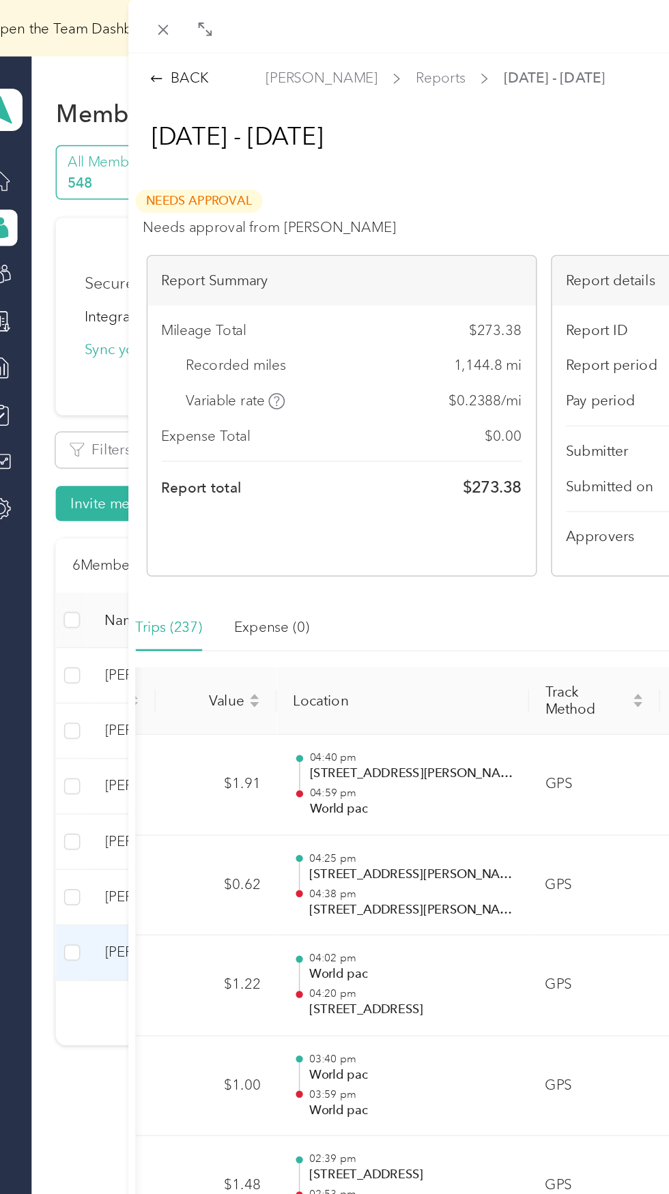
click at [81, 300] on div "BACK Michael Perez Reports Sep 14 - 27, 2025 Sep 14 - 27, 2025 Needs Approval N…" at bounding box center [334, 597] width 669 height 1194
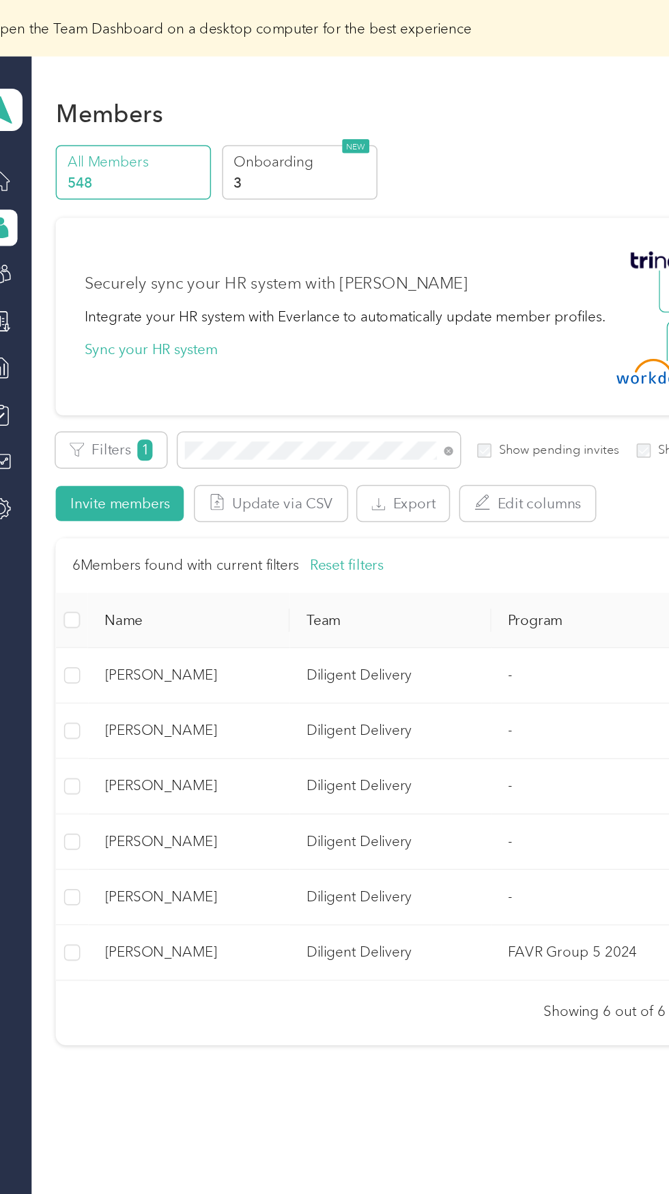
click at [61, 236] on div at bounding box center [334, 597] width 669 height 1194
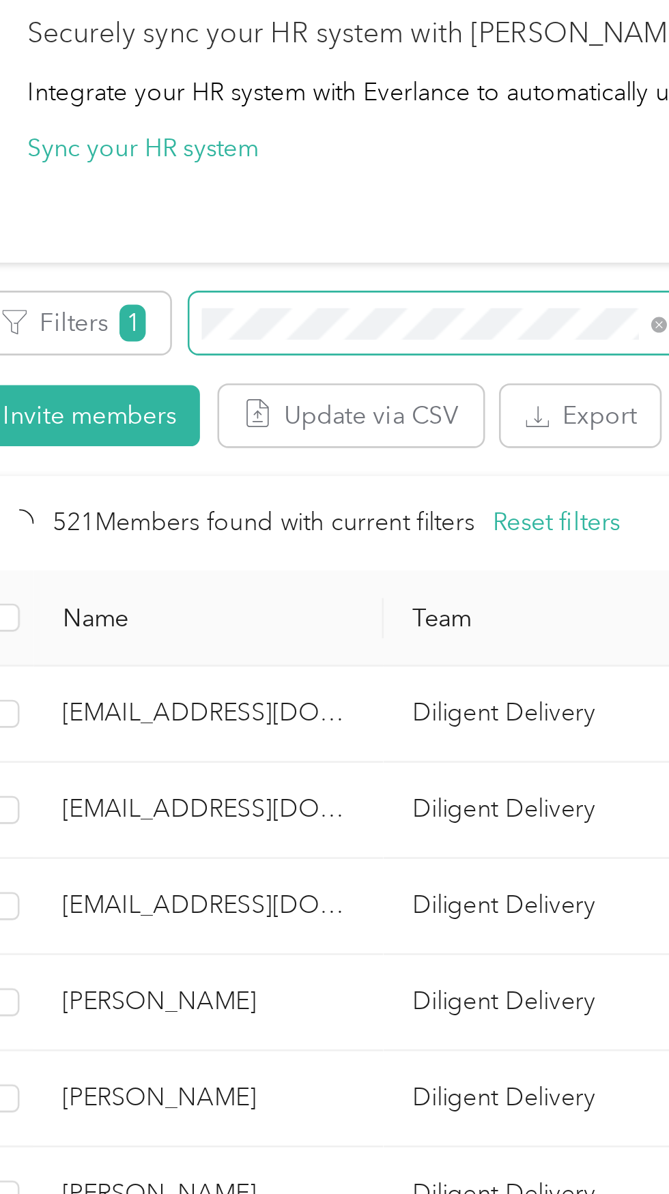
scroll to position [142, 0]
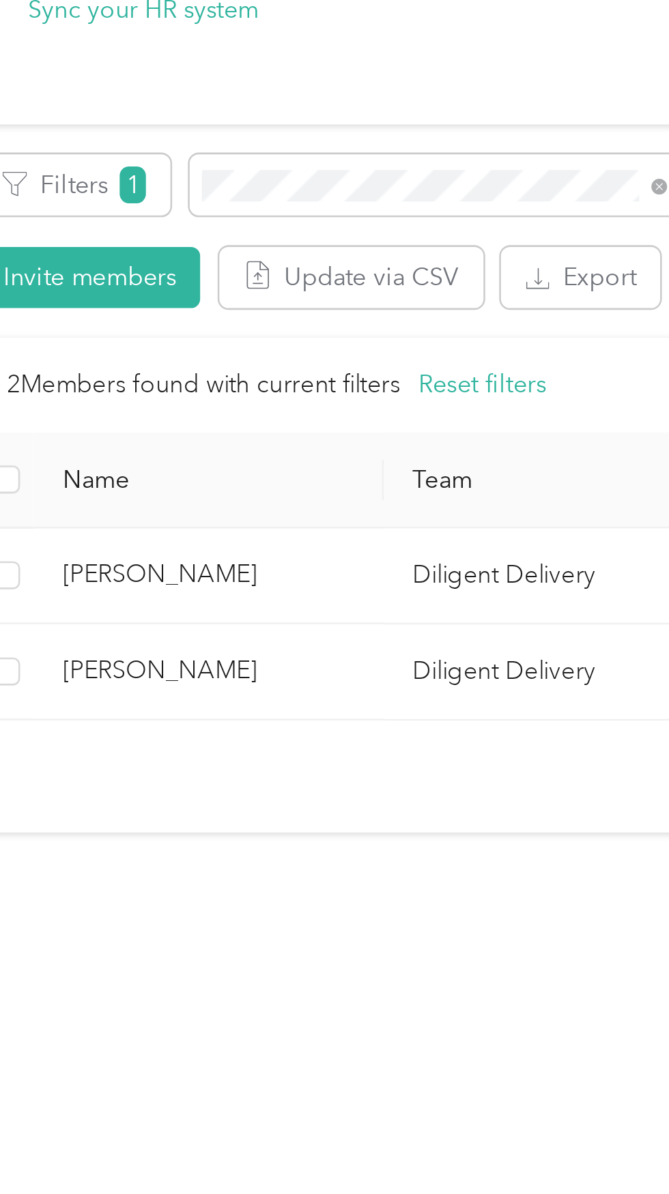
click at [222, 401] on td "Diligent Delivery" at bounding box center [284, 420] width 136 height 38
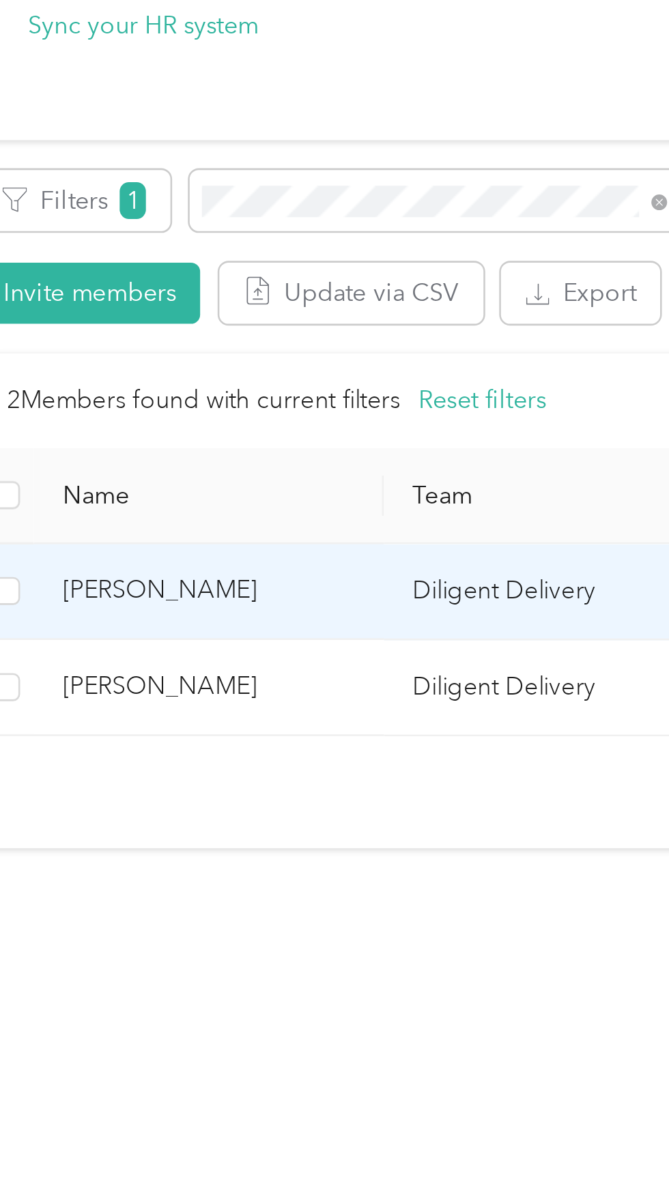
scroll to position [142, 0]
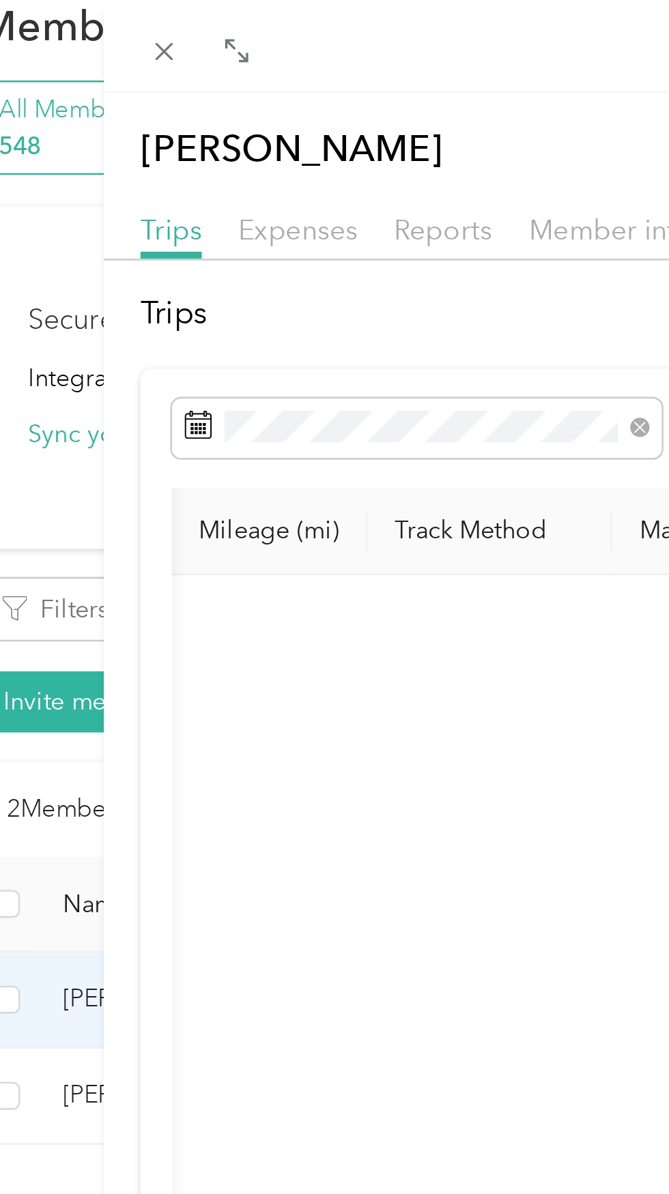
scroll to position [124, 0]
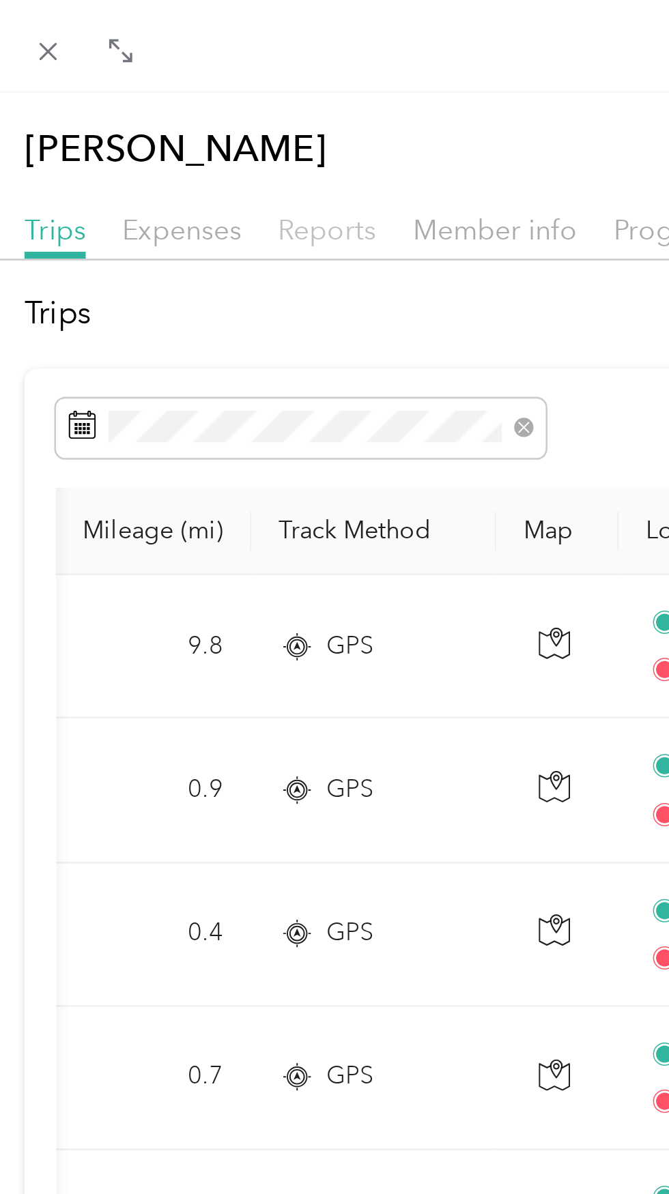
click at [251, 91] on span "Reports" at bounding box center [239, 89] width 38 height 13
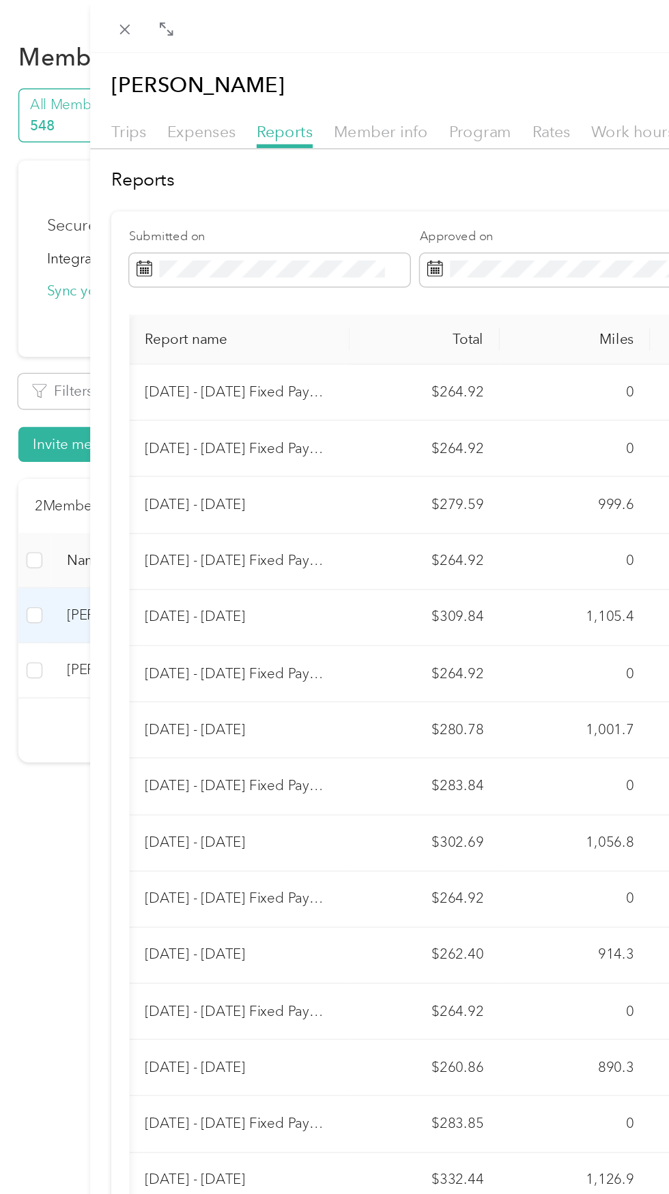
click at [68, 631] on div "Lida LondoñoCifuentes Archive Trips Expenses Reports Member info Program Rates …" at bounding box center [334, 597] width 669 height 1194
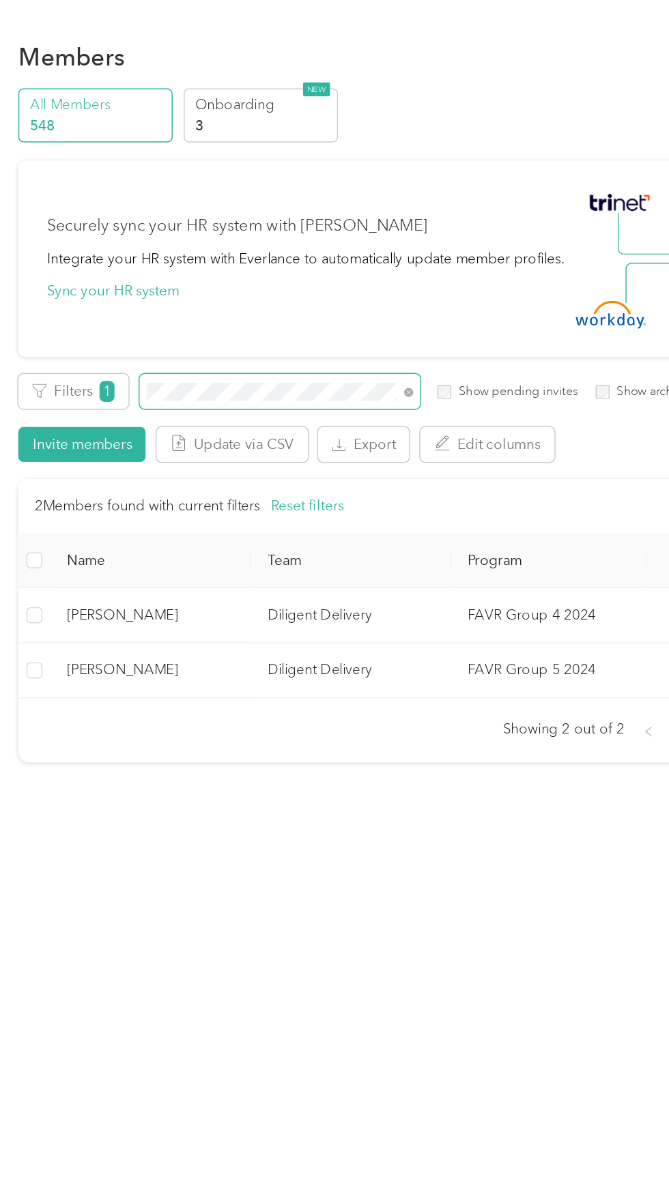
scroll to position [124, 0]
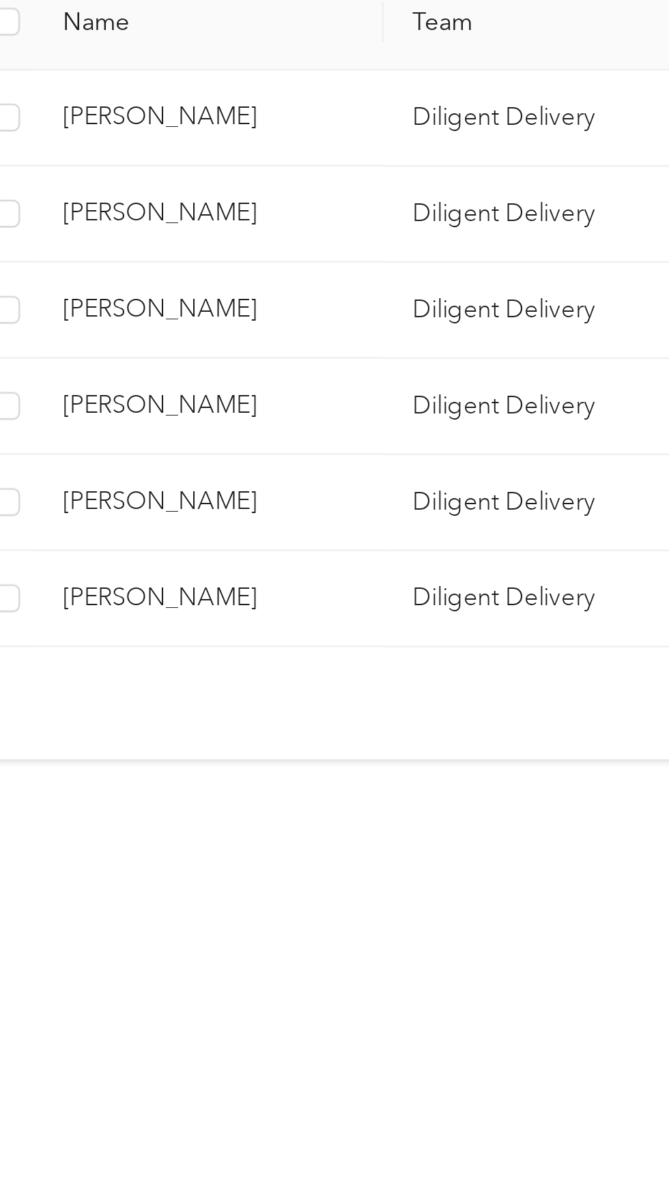
scroll to position [124, 0]
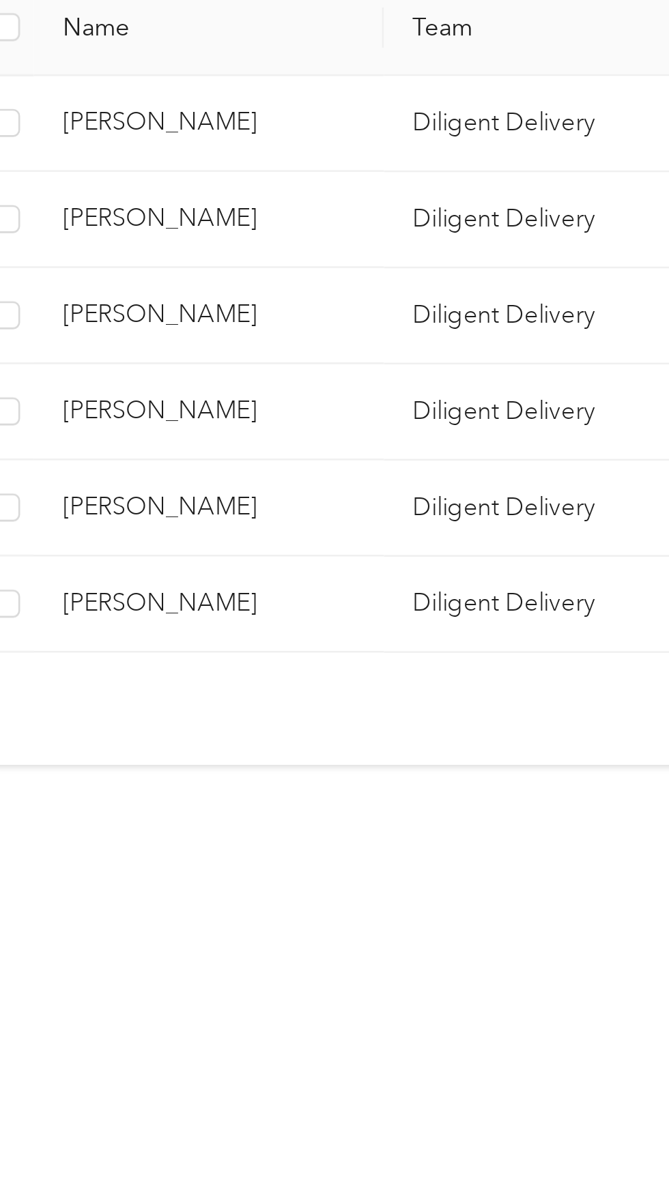
click at [210, 588] on td "Michael Perez" at bounding box center [148, 607] width 136 height 38
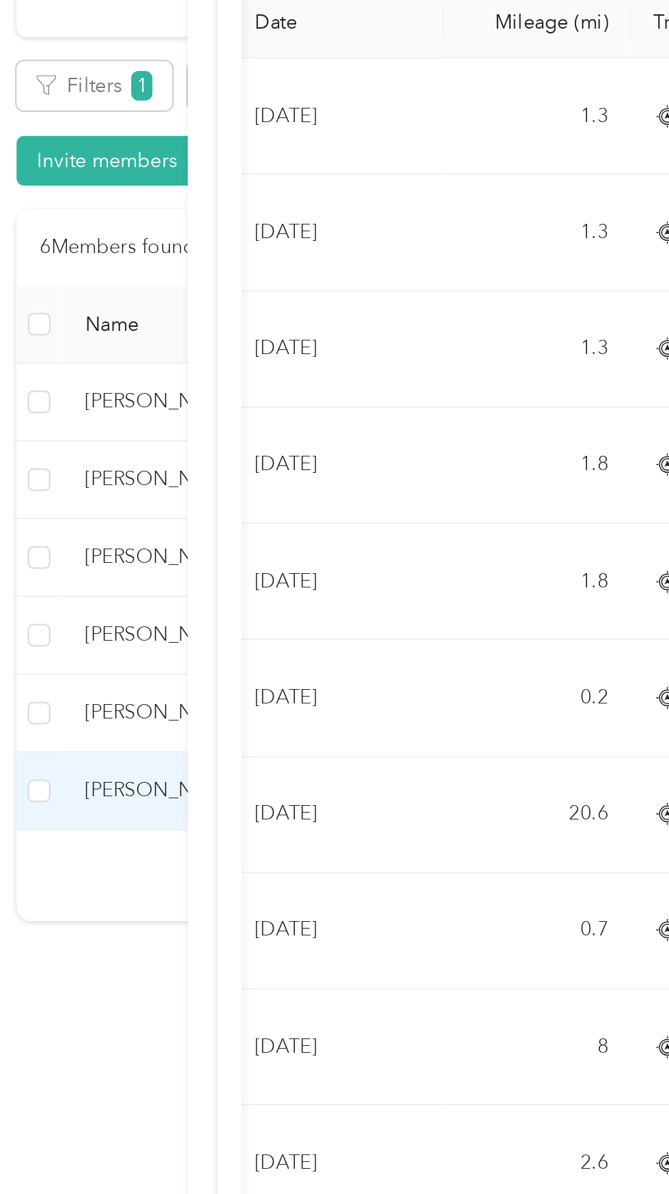
scroll to position [124, 0]
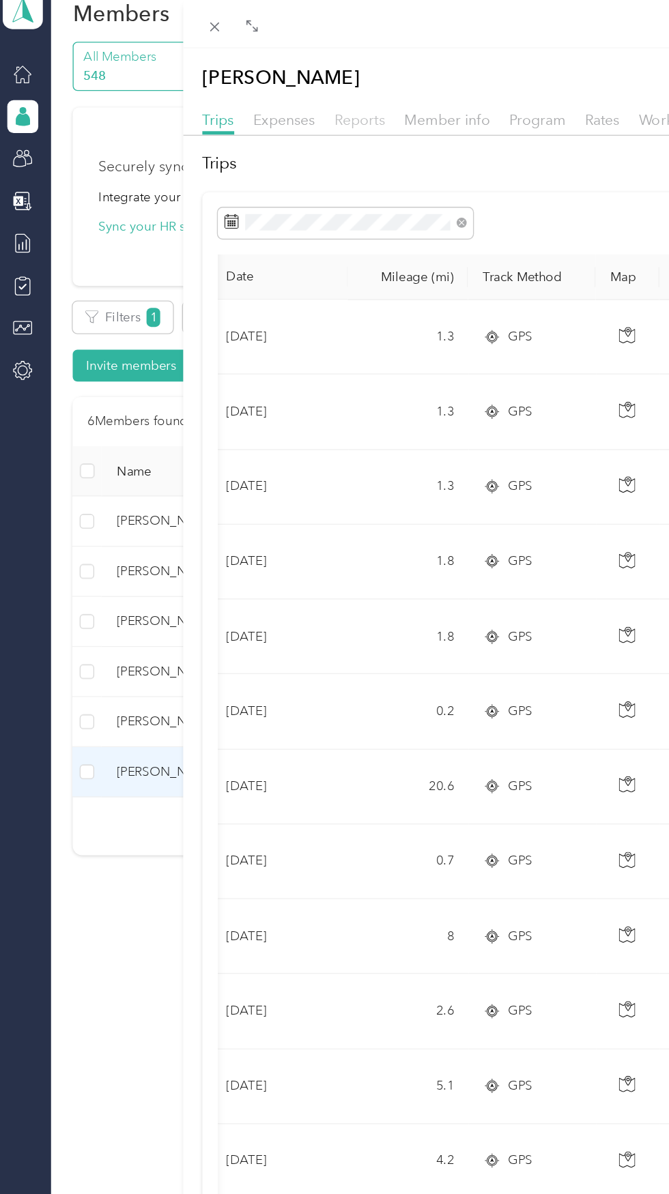
click at [269, 91] on span "Reports" at bounding box center [273, 89] width 38 height 13
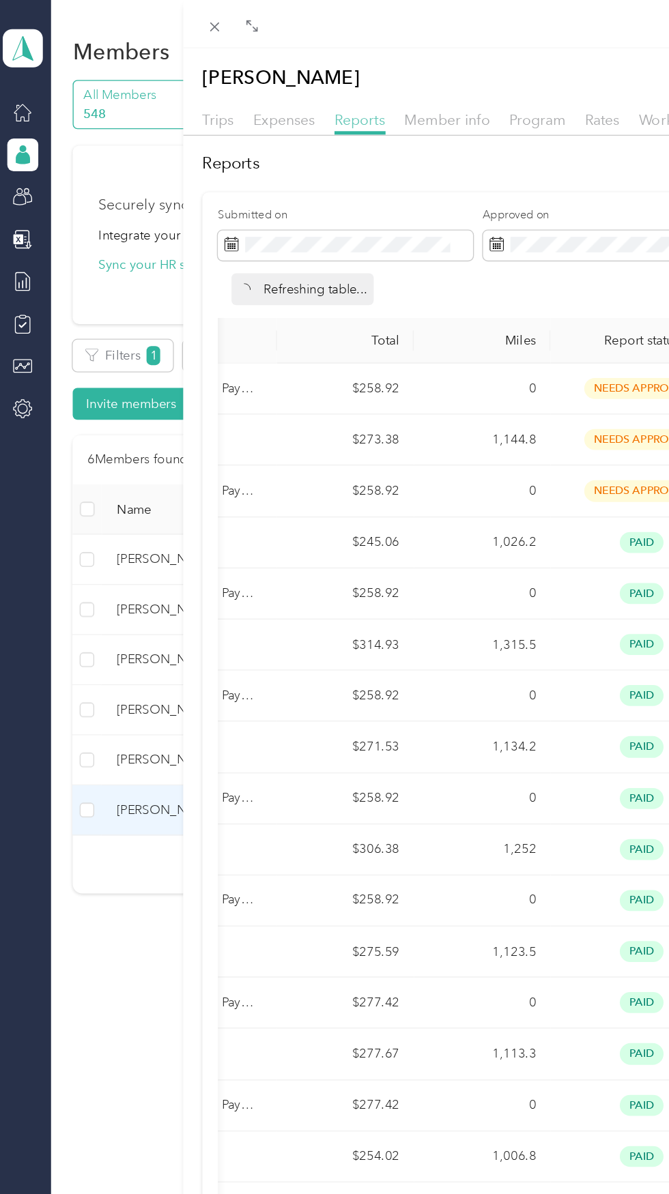
scroll to position [0, 114]
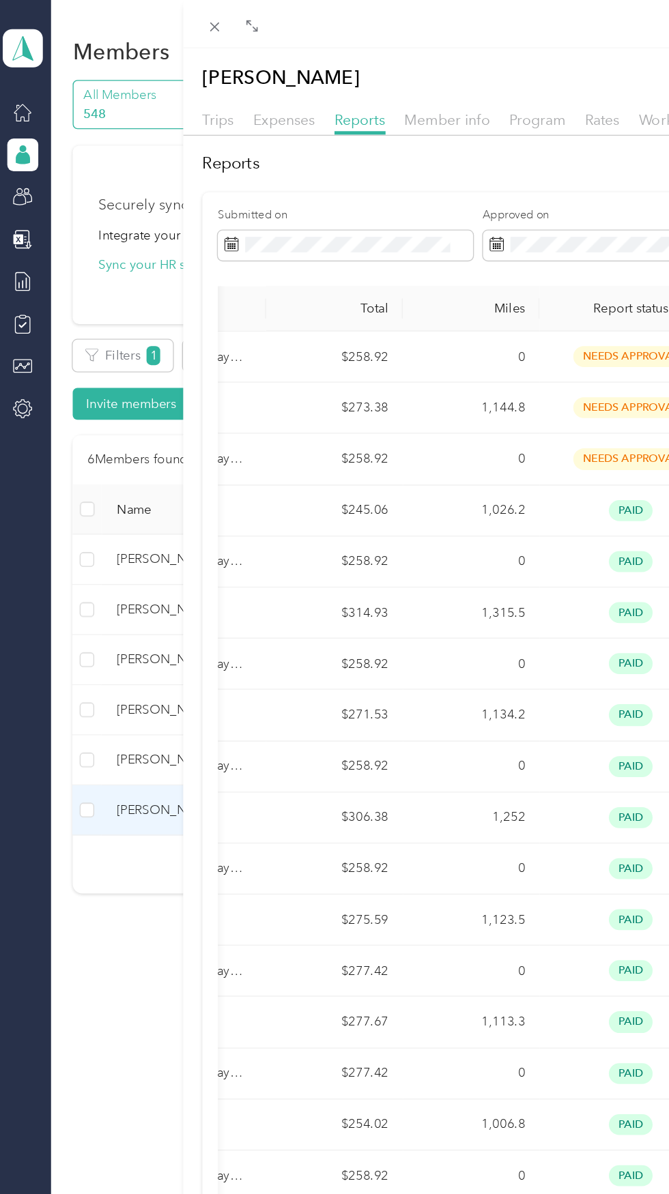
click at [432, 305] on div "needs approval" at bounding box center [475, 305] width 115 height 16
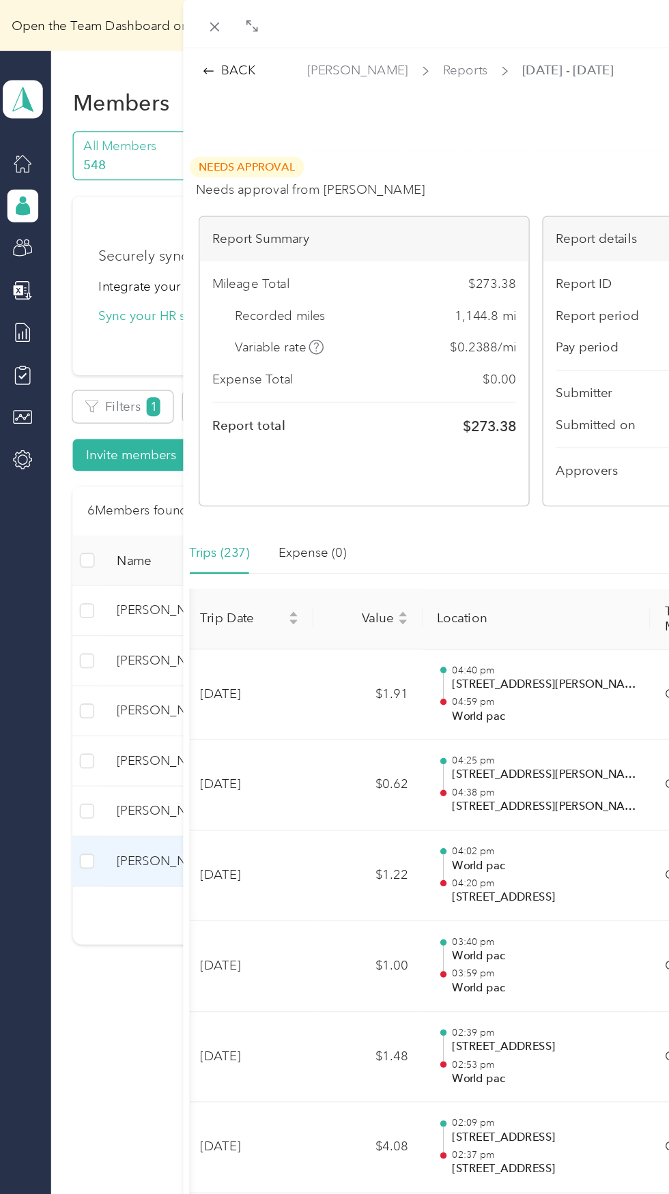
scroll to position [0, 110]
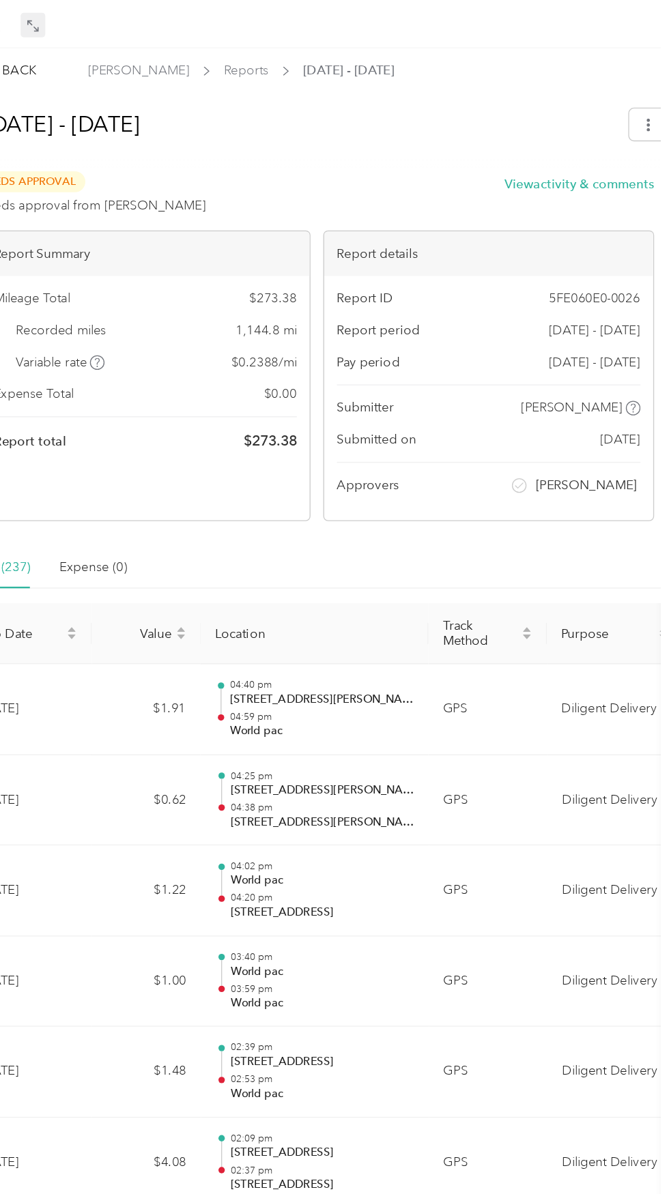
click at [194, 22] on icon at bounding box center [194, 22] width 4 height 4
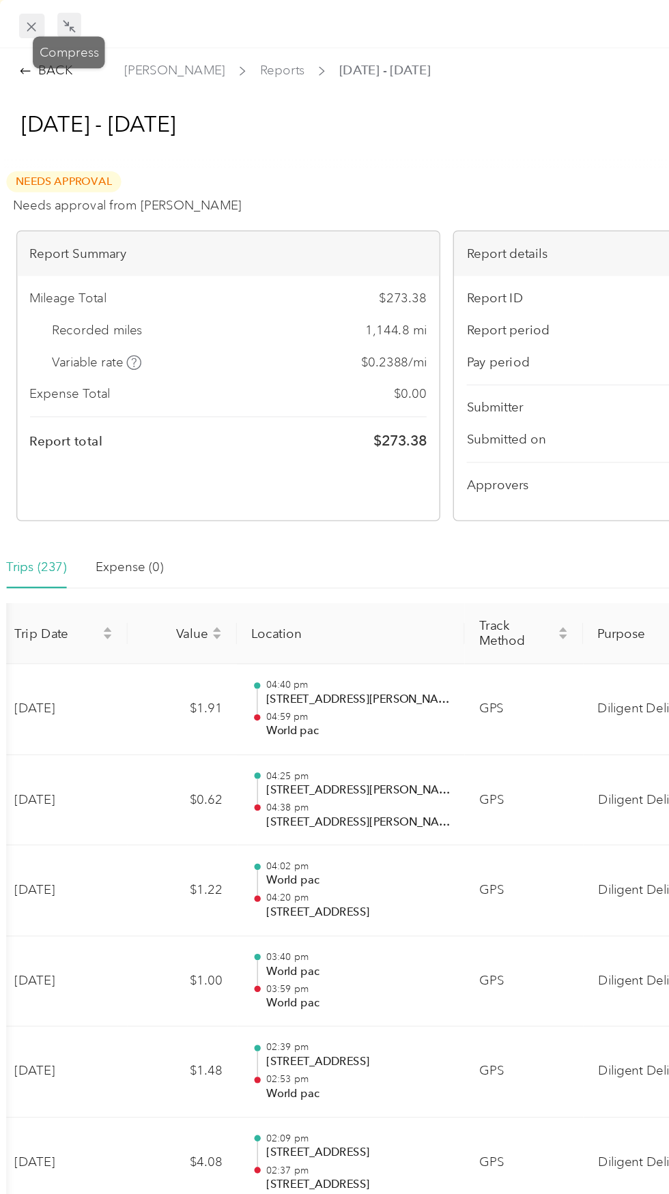
click at [23, 20] on icon at bounding box center [23, 20] width 7 height 7
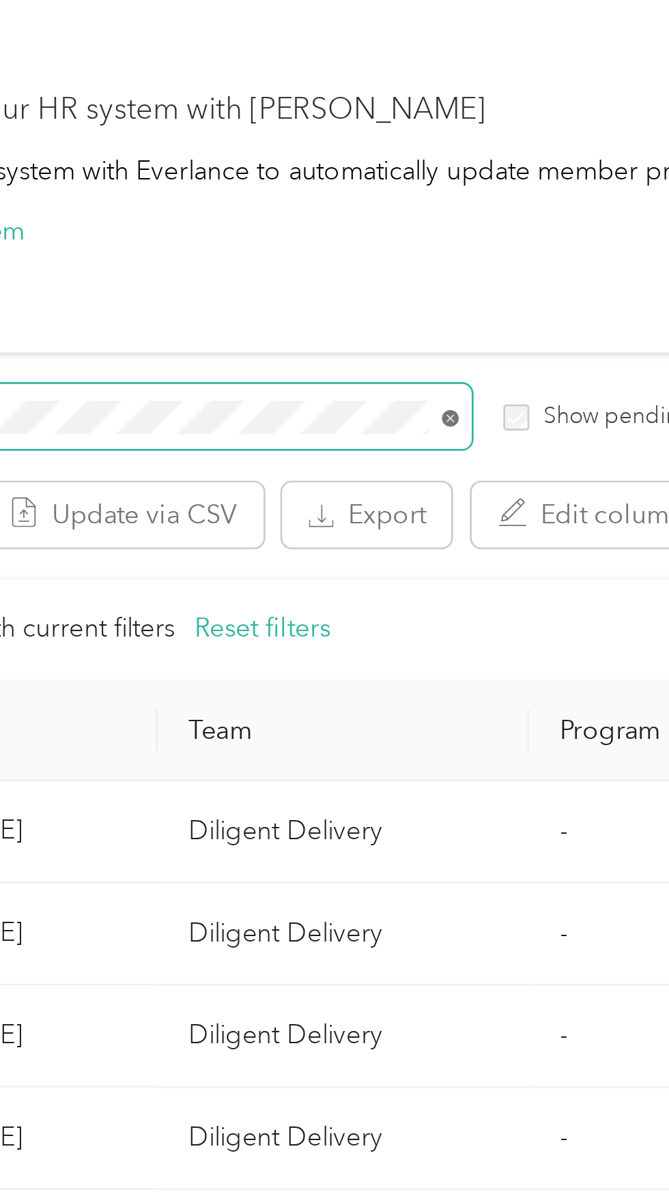
click at [325, 305] on icon at bounding box center [324, 305] width 6 height 6
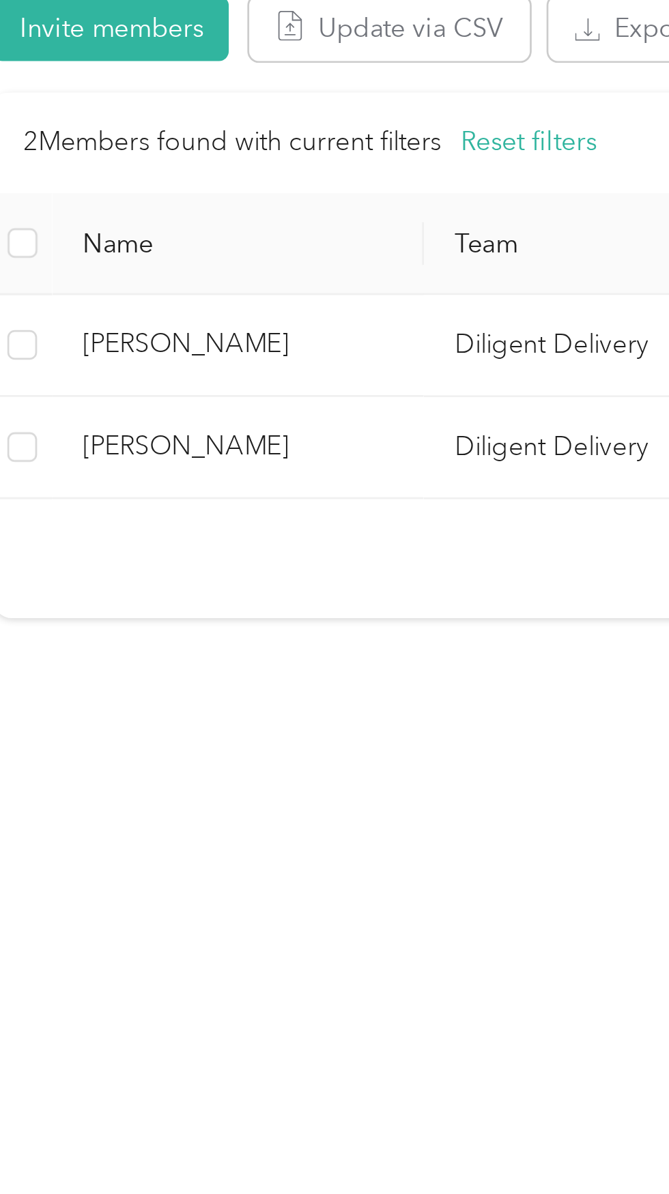
click at [191, 494] on span "[PERSON_NAME]" at bounding box center [148, 494] width 115 height 15
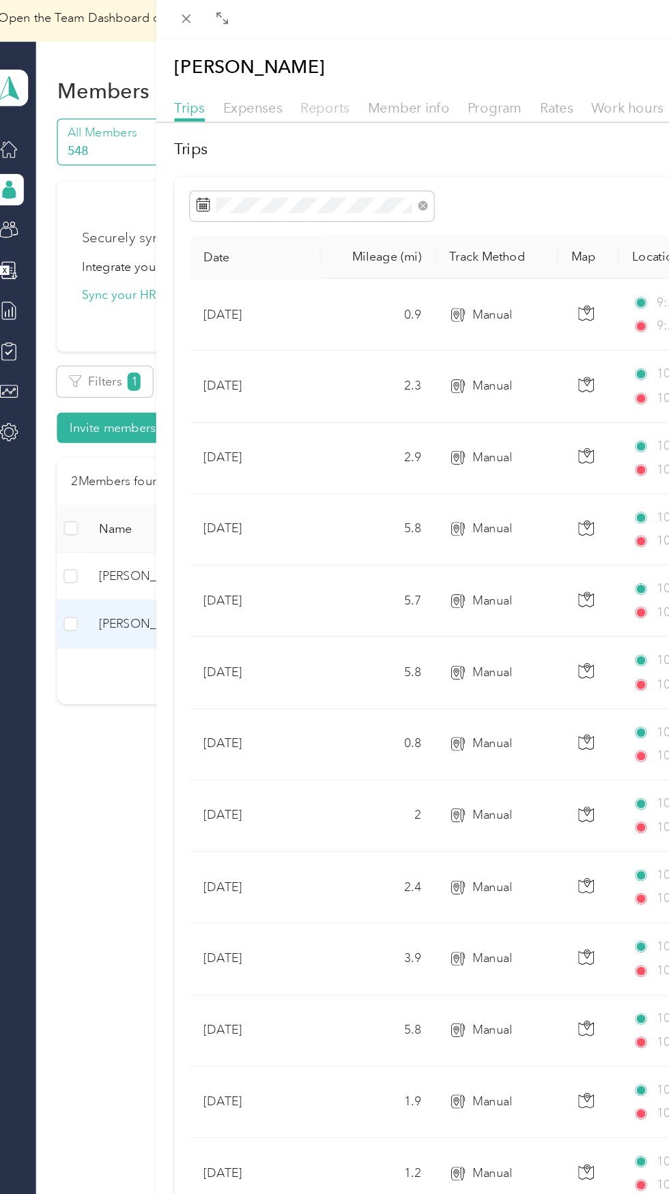
click at [265, 90] on span "Reports" at bounding box center [268, 89] width 38 height 13
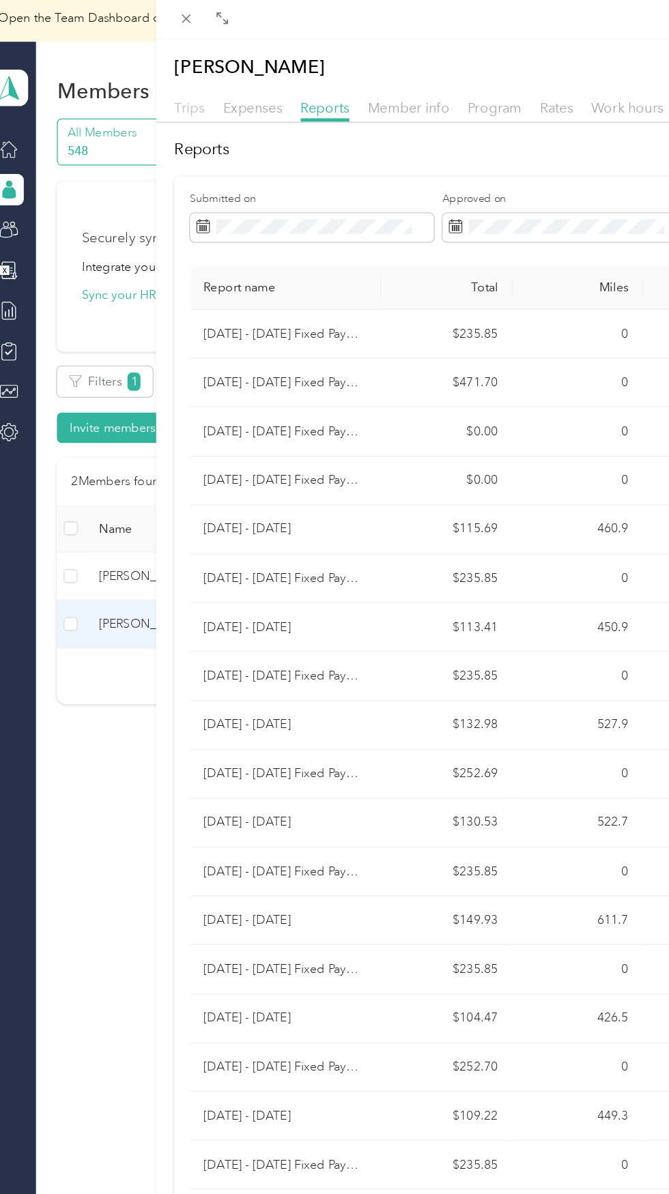
click at [173, 94] on span "Trips" at bounding box center [162, 89] width 24 height 13
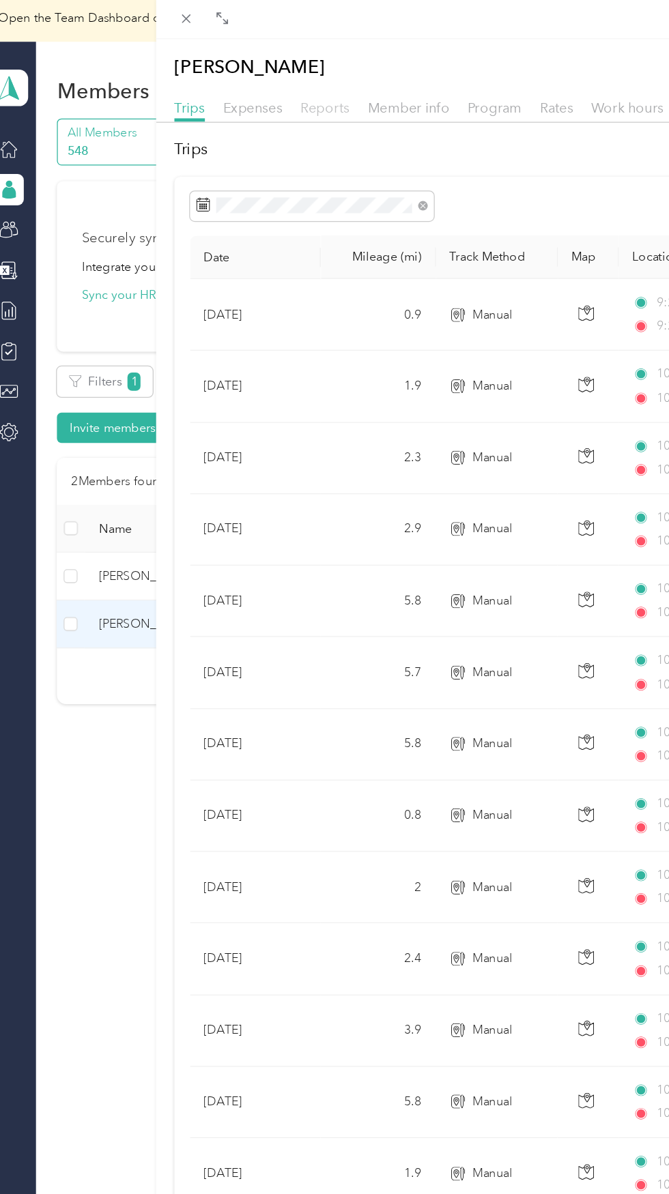
click at [272, 91] on span "Reports" at bounding box center [268, 89] width 38 height 13
